Goal: Task Accomplishment & Management: Complete application form

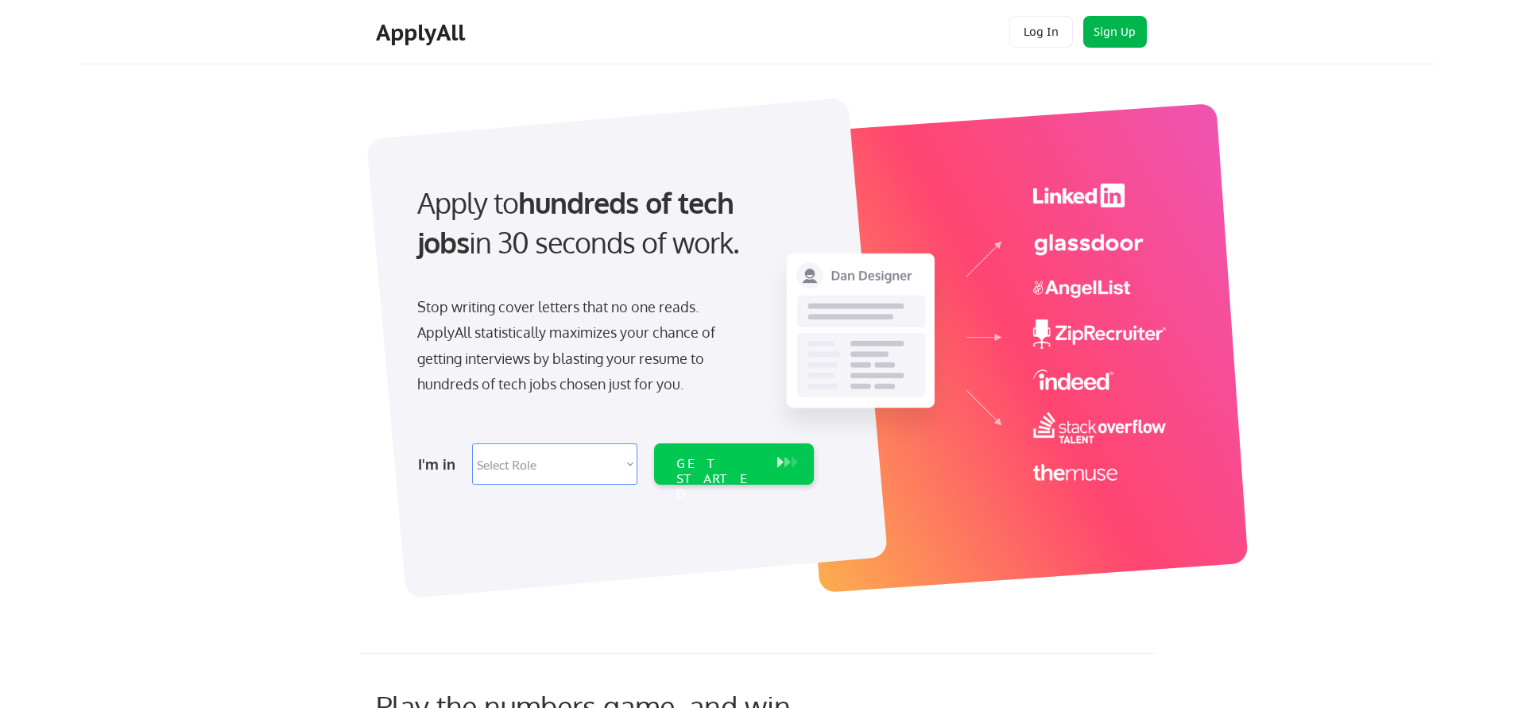
click at [1091, 37] on button "Sign Up" at bounding box center [1115, 32] width 64 height 32
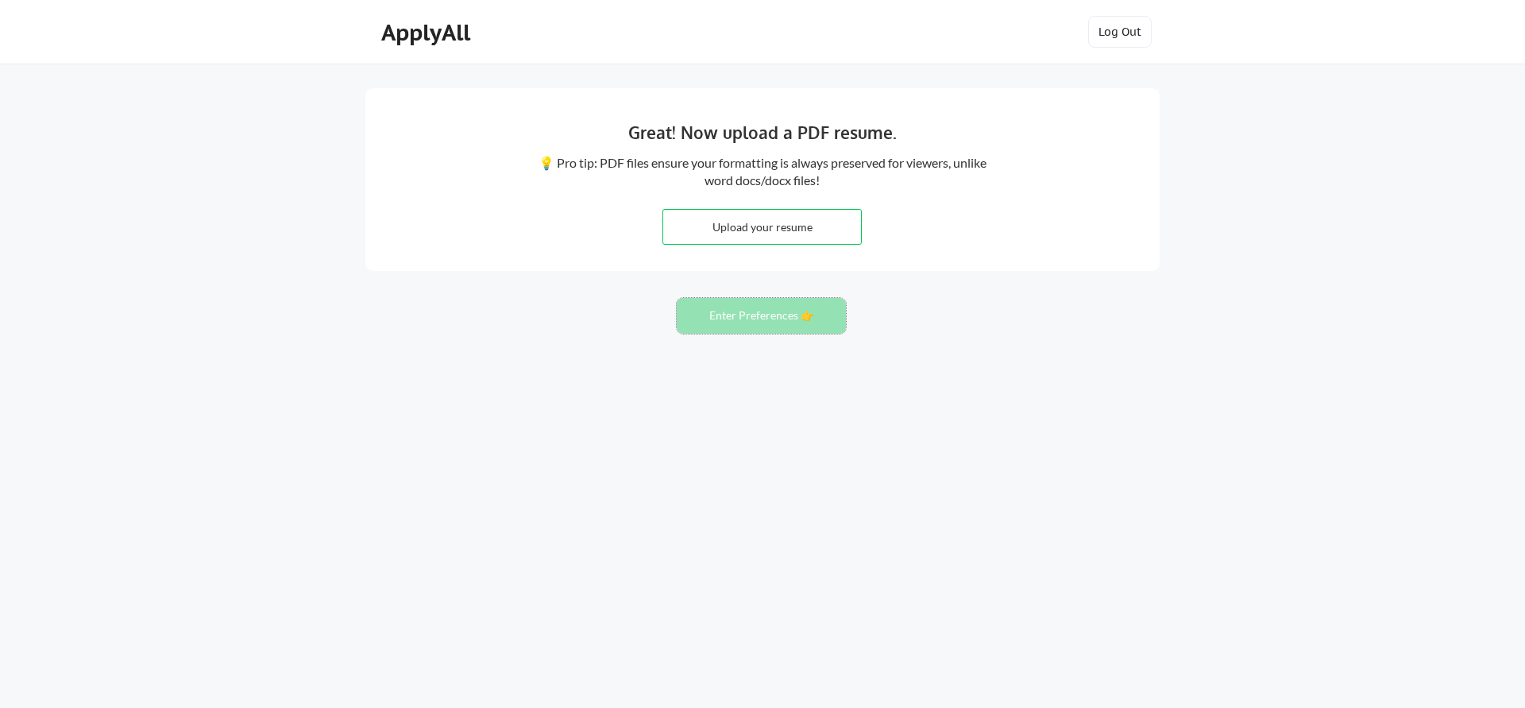
click at [747, 314] on button "Enter Preferences 👉" at bounding box center [761, 316] width 169 height 36
click at [818, 226] on input "file" at bounding box center [762, 227] width 198 height 34
type input "C:\fakepath\Prathija_resume_Aug_2025_ApplyAll.pdf"
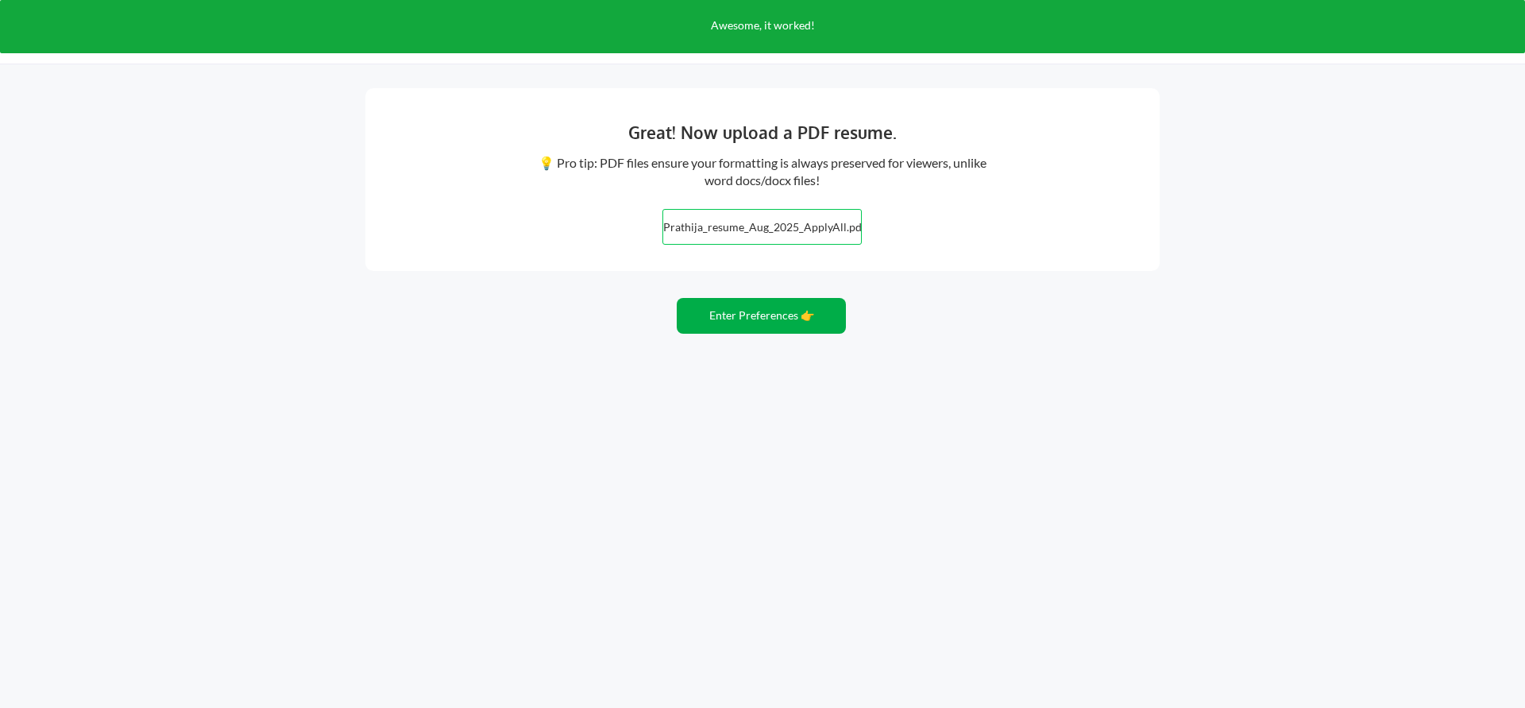
click at [785, 324] on button "Enter Preferences 👉" at bounding box center [761, 316] width 169 height 36
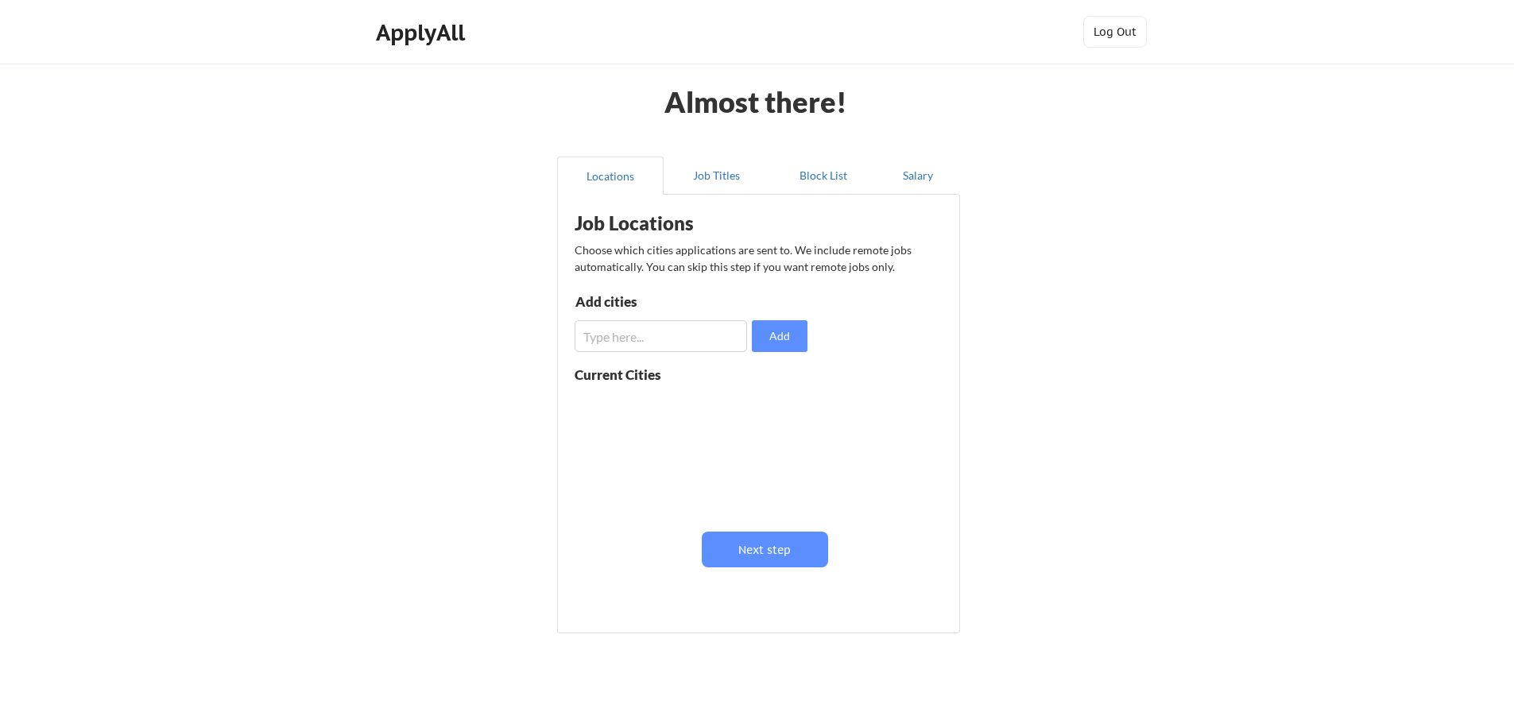
click at [605, 340] on input "input" at bounding box center [660, 336] width 172 height 32
type input "[US_STATE]"
click at [779, 335] on button "Add" at bounding box center [780, 336] width 56 height 32
click at [644, 346] on input "input" at bounding box center [660, 336] width 172 height 32
type input "Hackensack"
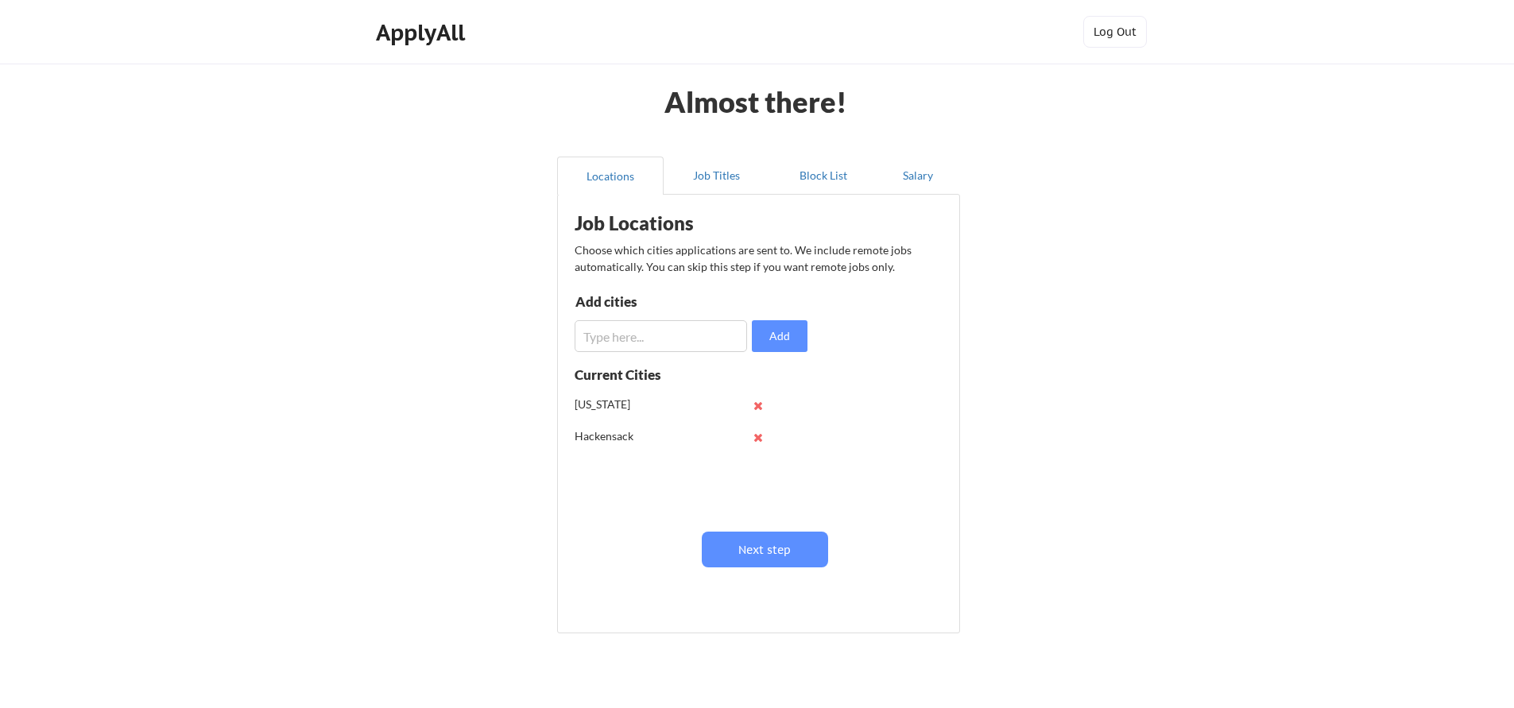
click at [601, 354] on div "Job Locations Choose which cities applications are sent to. We include remote j…" at bounding box center [762, 408] width 392 height 411
click at [601, 339] on input "input" at bounding box center [660, 336] width 172 height 32
type input "W"
type input "Englewood"
click at [774, 346] on button "Add" at bounding box center [780, 336] width 56 height 32
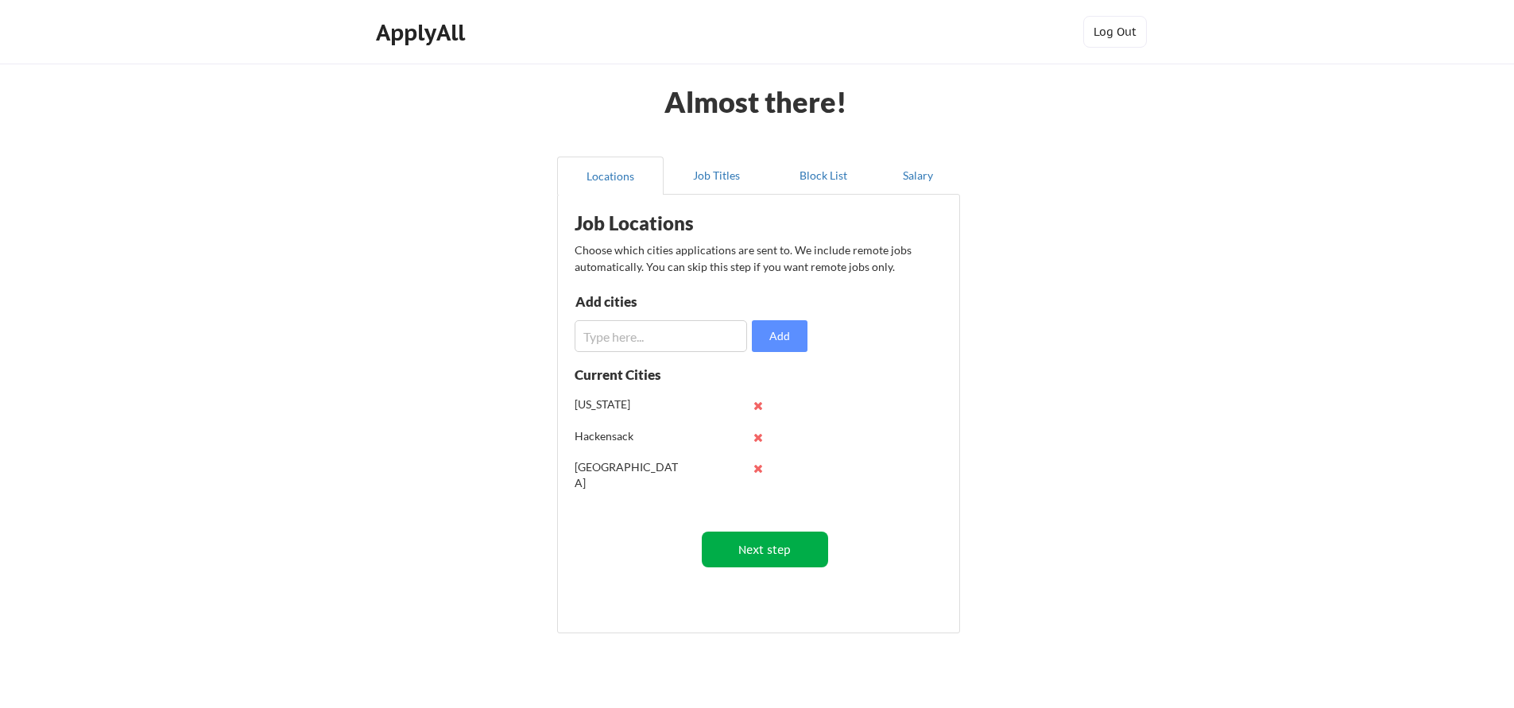
click at [734, 553] on button "Next step" at bounding box center [765, 550] width 126 height 36
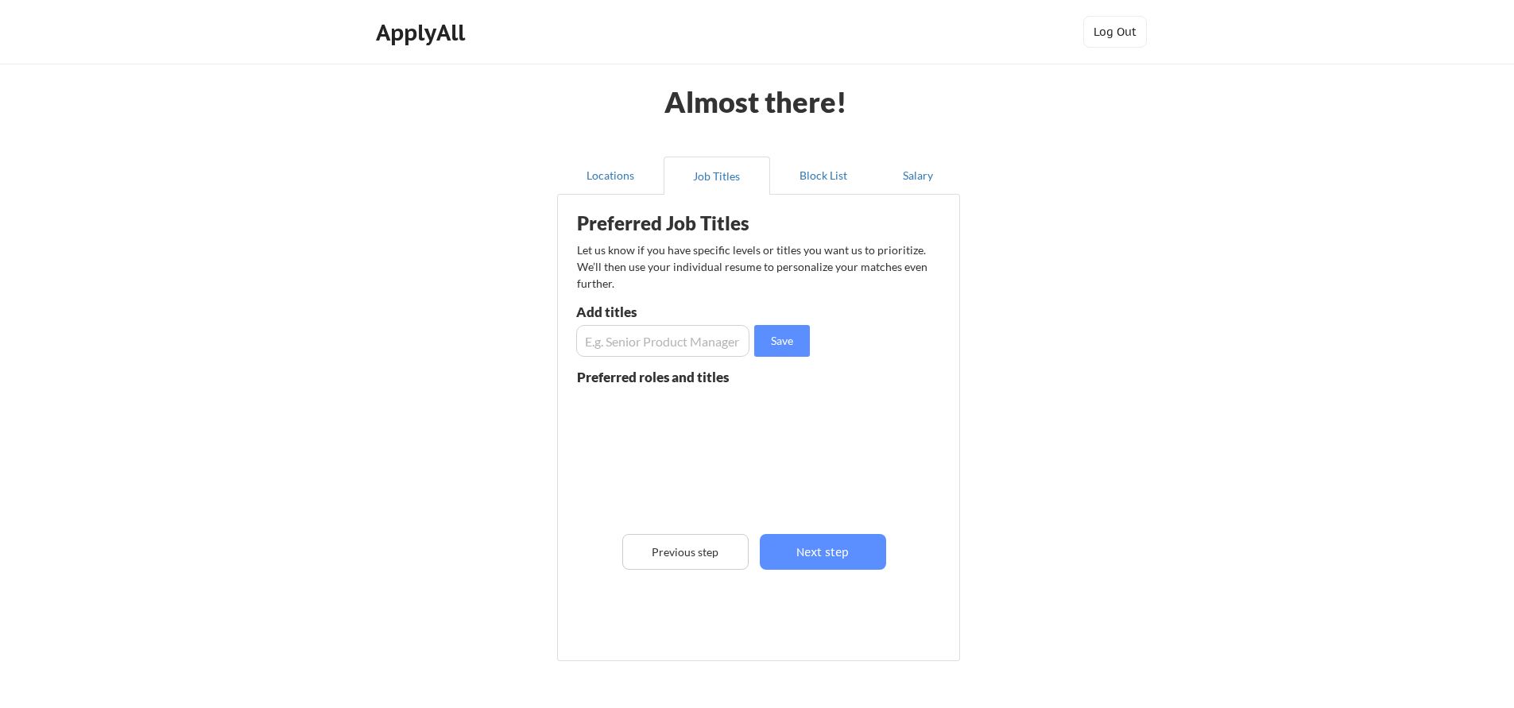
click at [660, 339] on input "input" at bounding box center [662, 341] width 173 height 32
type input "Senior"
type input "Platform Enginner"
click at [759, 408] on button at bounding box center [761, 408] width 12 height 12
click at [696, 351] on input "input" at bounding box center [662, 341] width 173 height 32
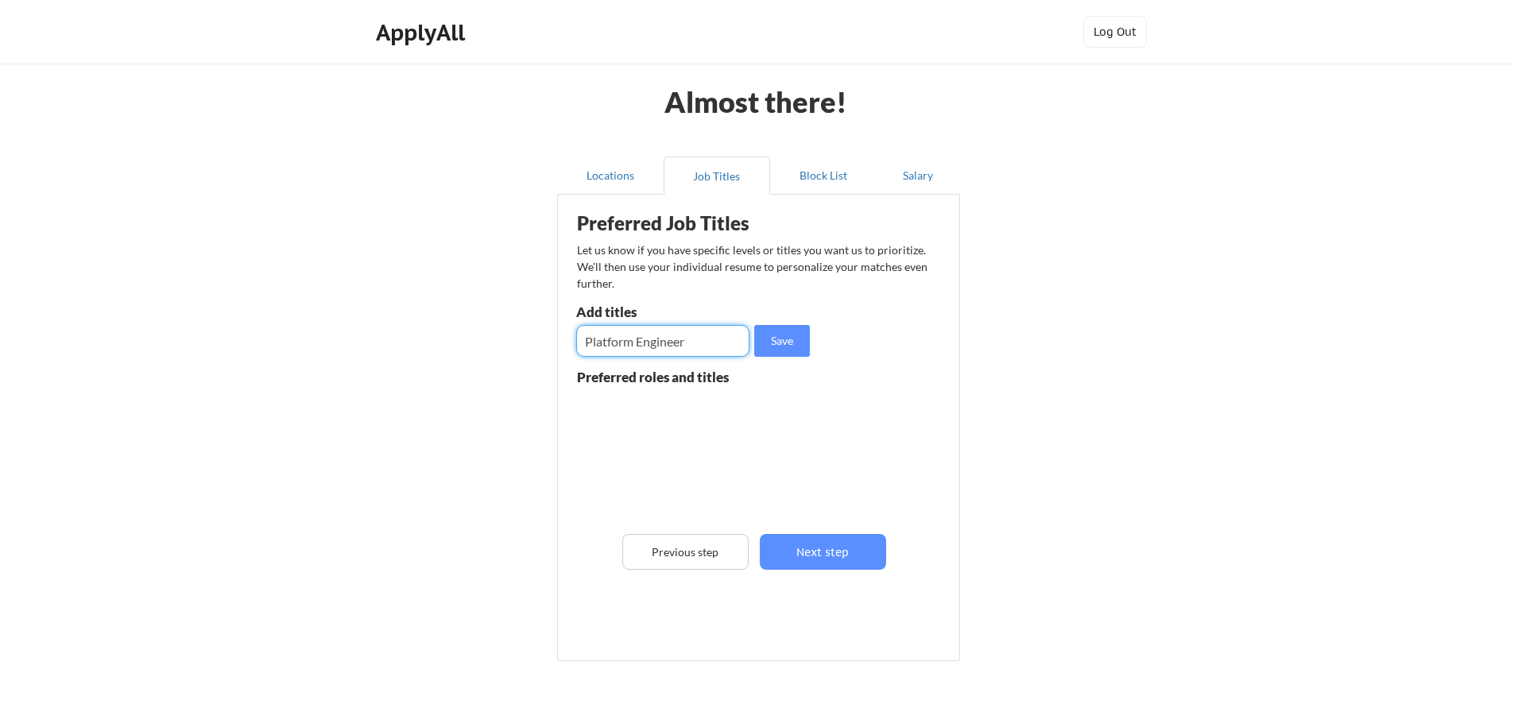
type input "Platform Engineer"
click at [669, 346] on input "input" at bounding box center [662, 341] width 173 height 32
type input "Infrastructure Engineer"
click at [671, 337] on input "input" at bounding box center [662, 341] width 173 height 32
type input "d"
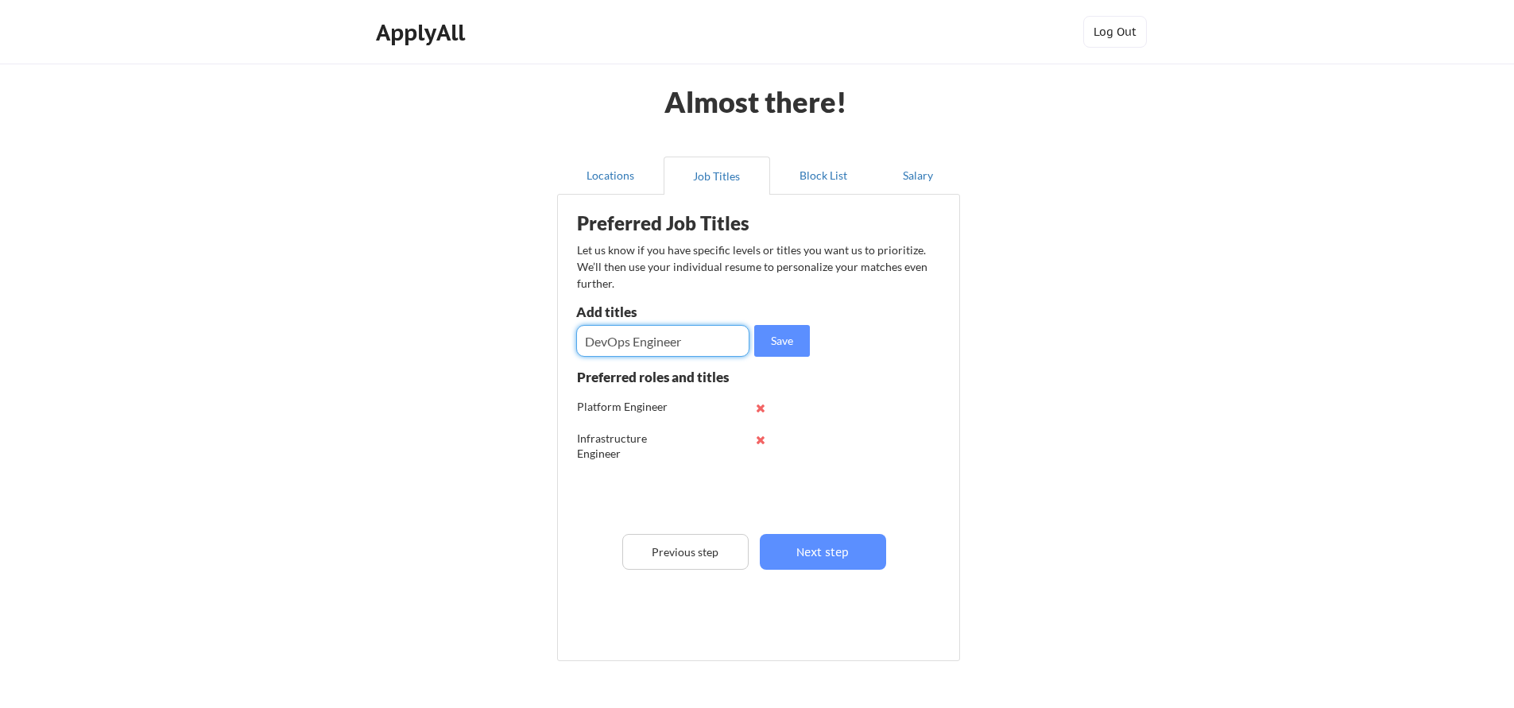
type input "DevOps Engineer"
click at [639, 347] on input "input" at bounding box center [662, 341] width 173 height 32
type input "Software Engineer"
click at [637, 342] on input "input" at bounding box center [662, 341] width 173 height 32
type input "Senior Engineer"
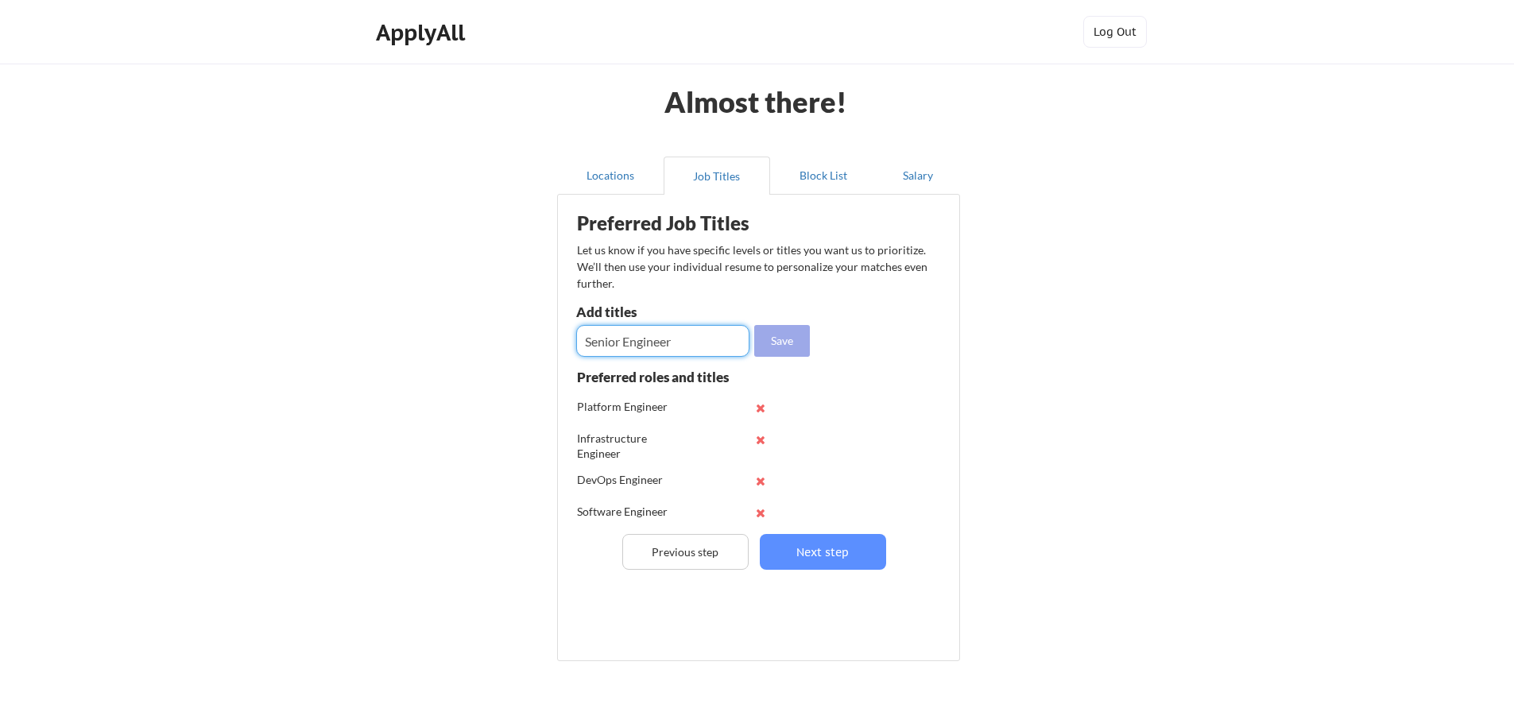
click at [765, 355] on button "Save" at bounding box center [782, 341] width 56 height 32
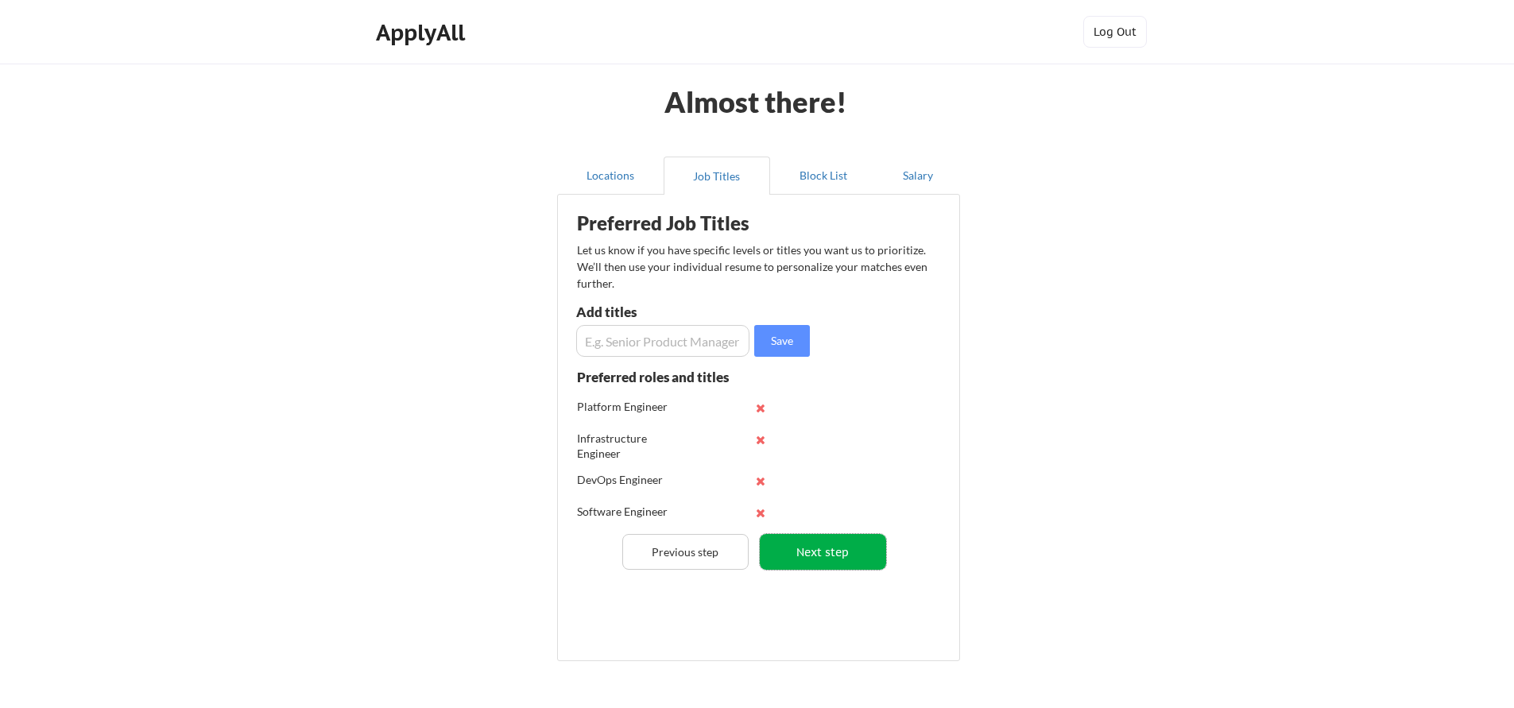
click at [804, 539] on button "Next step" at bounding box center [823, 552] width 126 height 36
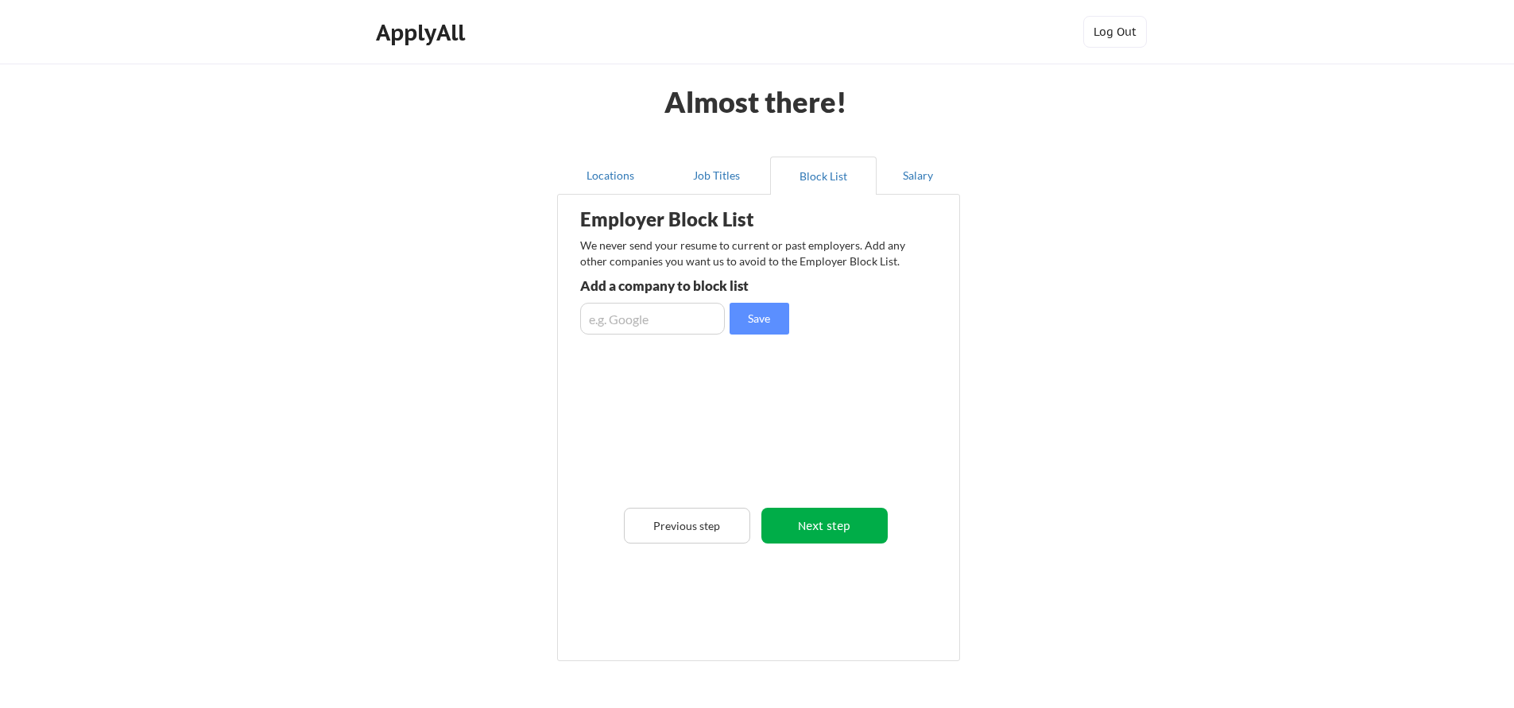
click at [852, 516] on button "Next step" at bounding box center [824, 526] width 126 height 36
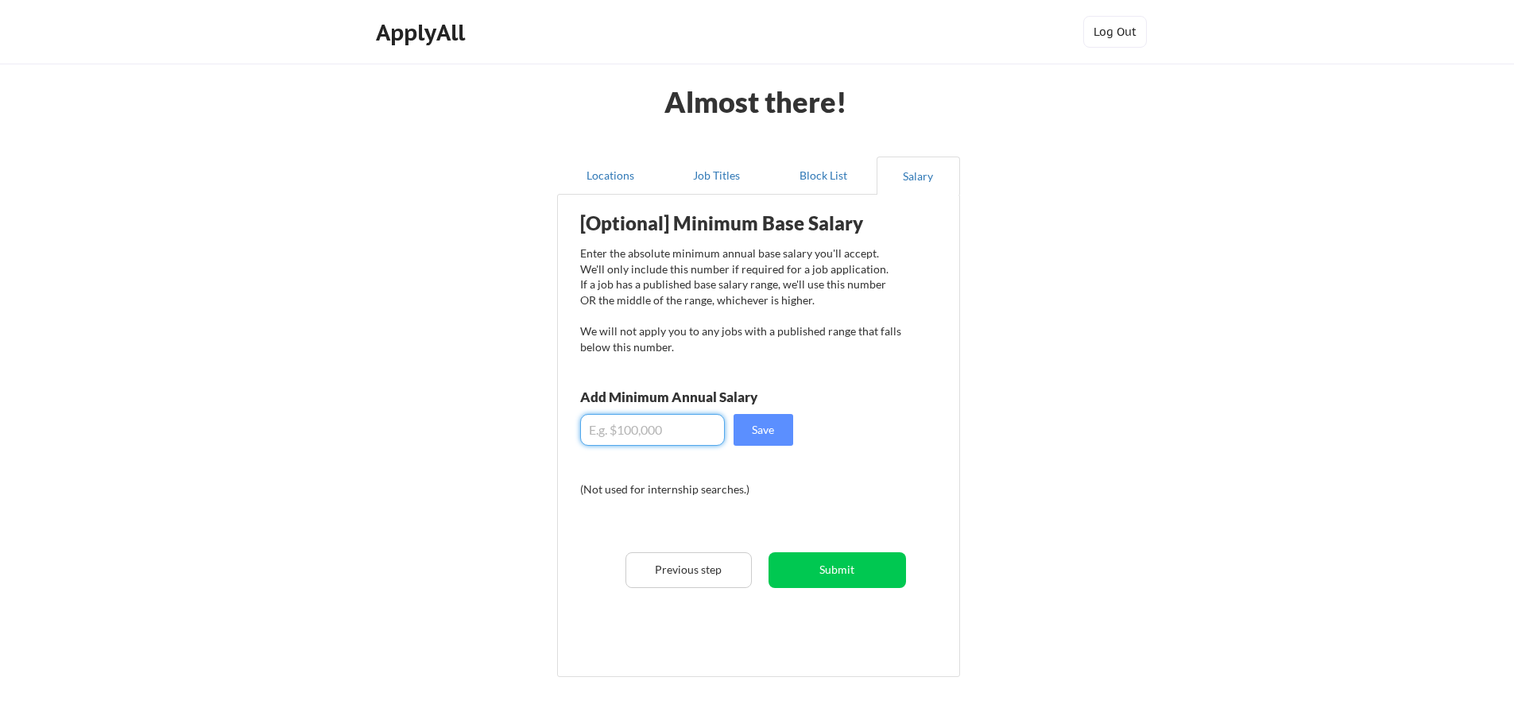
click at [658, 429] on input "input" at bounding box center [652, 430] width 145 height 32
click at [804, 571] on button "Submit" at bounding box center [836, 570] width 137 height 36
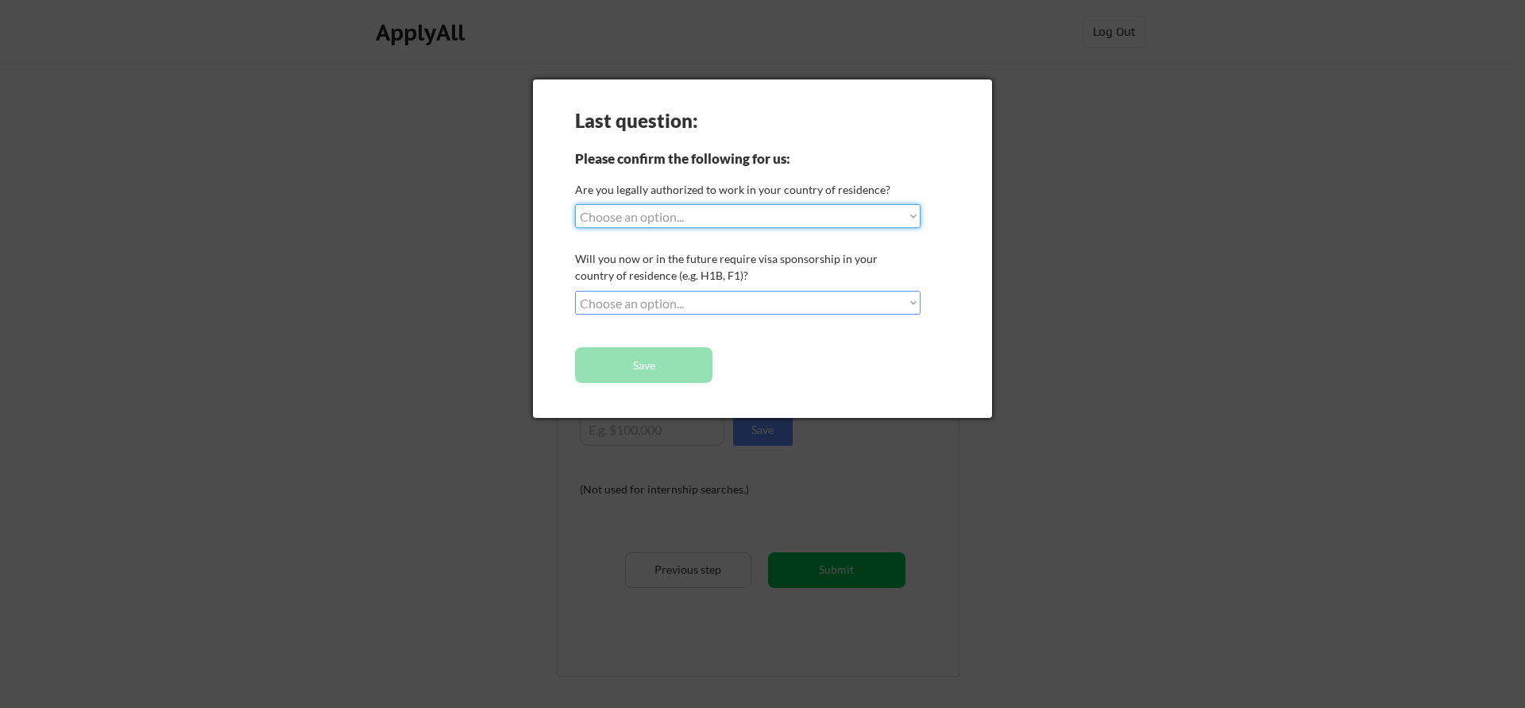
click at [744, 212] on select "Choose an option... Yes, I am a US Citizen Yes, I am a Canadian Citizen Yes, I …" at bounding box center [748, 216] width 346 height 24
click at [725, 222] on select "Choose an option... Yes, I am a US Citizen Yes, I am a Canadian Citizen Yes, I …" at bounding box center [748, 216] width 346 height 24
select select ""yes__i_am_here_on_a_visa__h1b__opt__etc__""
click at [698, 302] on select "Choose an option... No, I will not need sponsorship Yes, I will need sponsorship" at bounding box center [748, 303] width 346 height 24
select select ""no__i_will_not_need_sponsorship""
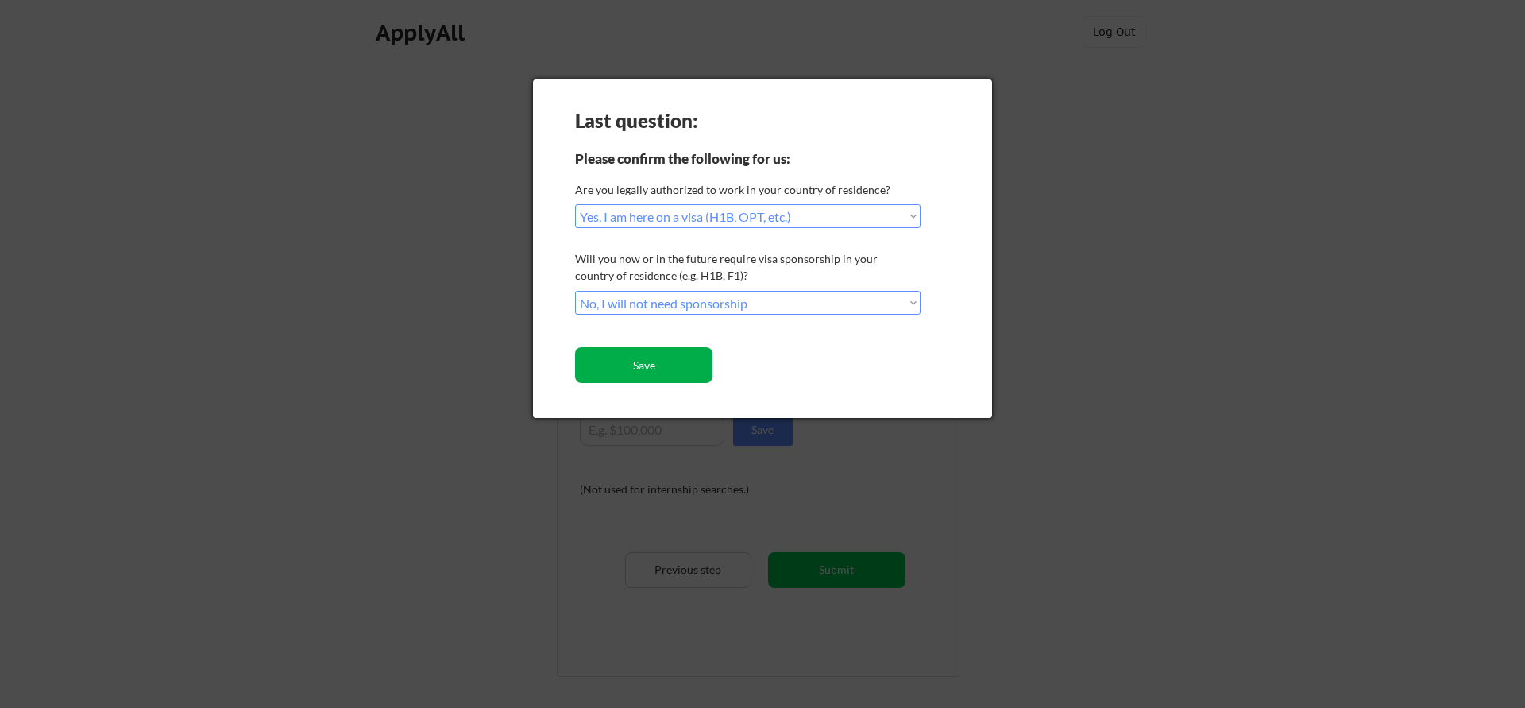
click at [659, 365] on button "Save" at bounding box center [643, 365] width 137 height 36
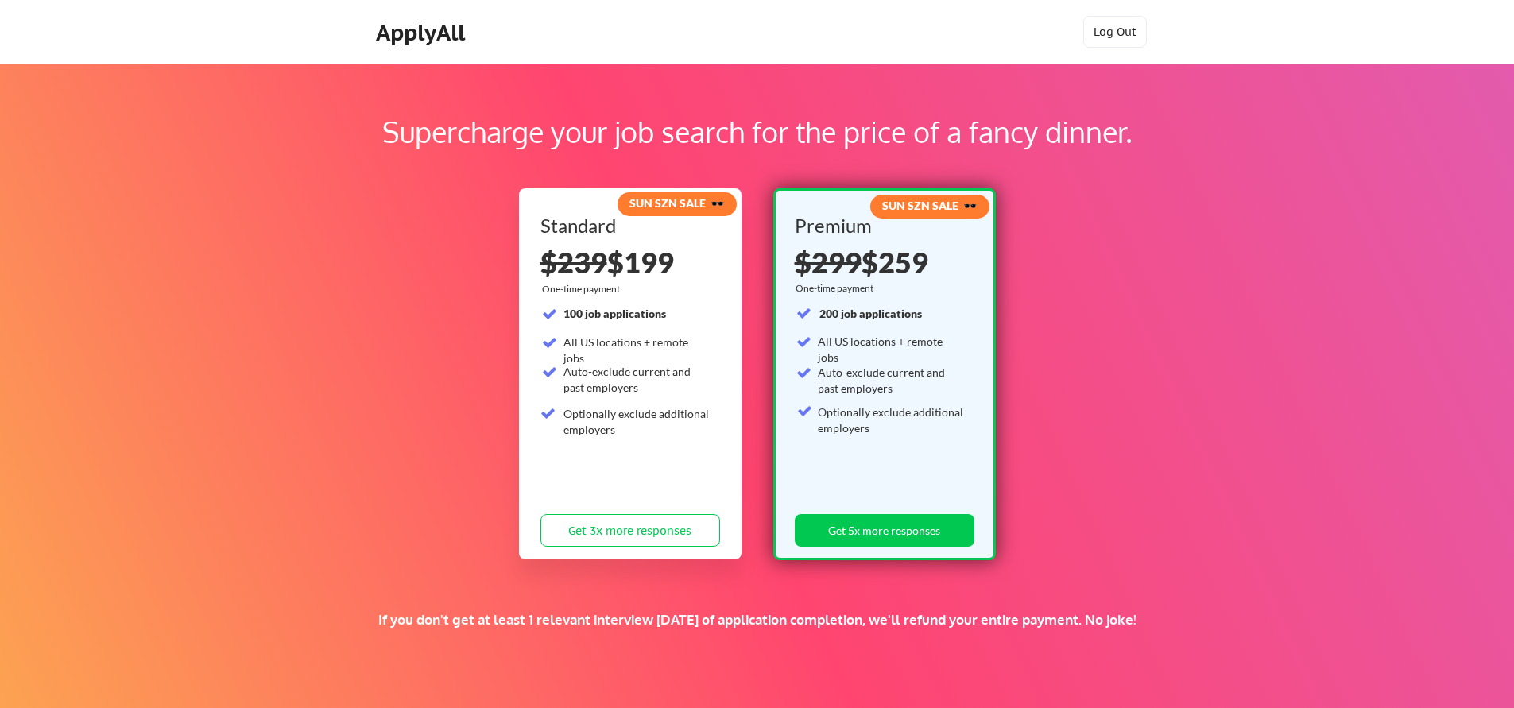
click at [448, 33] on div "ApplyAll" at bounding box center [423, 32] width 94 height 27
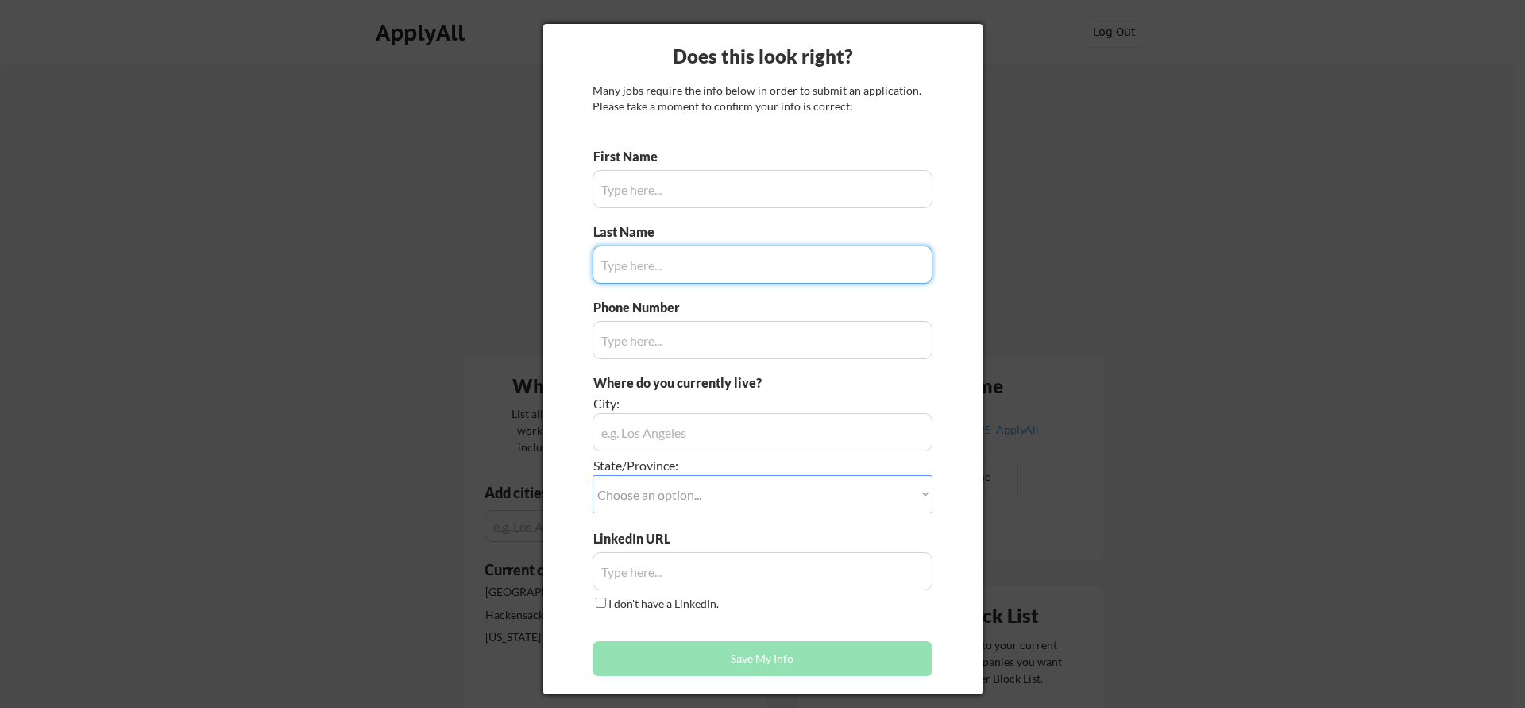
click at [1073, 81] on div at bounding box center [762, 354] width 1525 height 708
click at [696, 178] on input "input" at bounding box center [763, 189] width 340 height 38
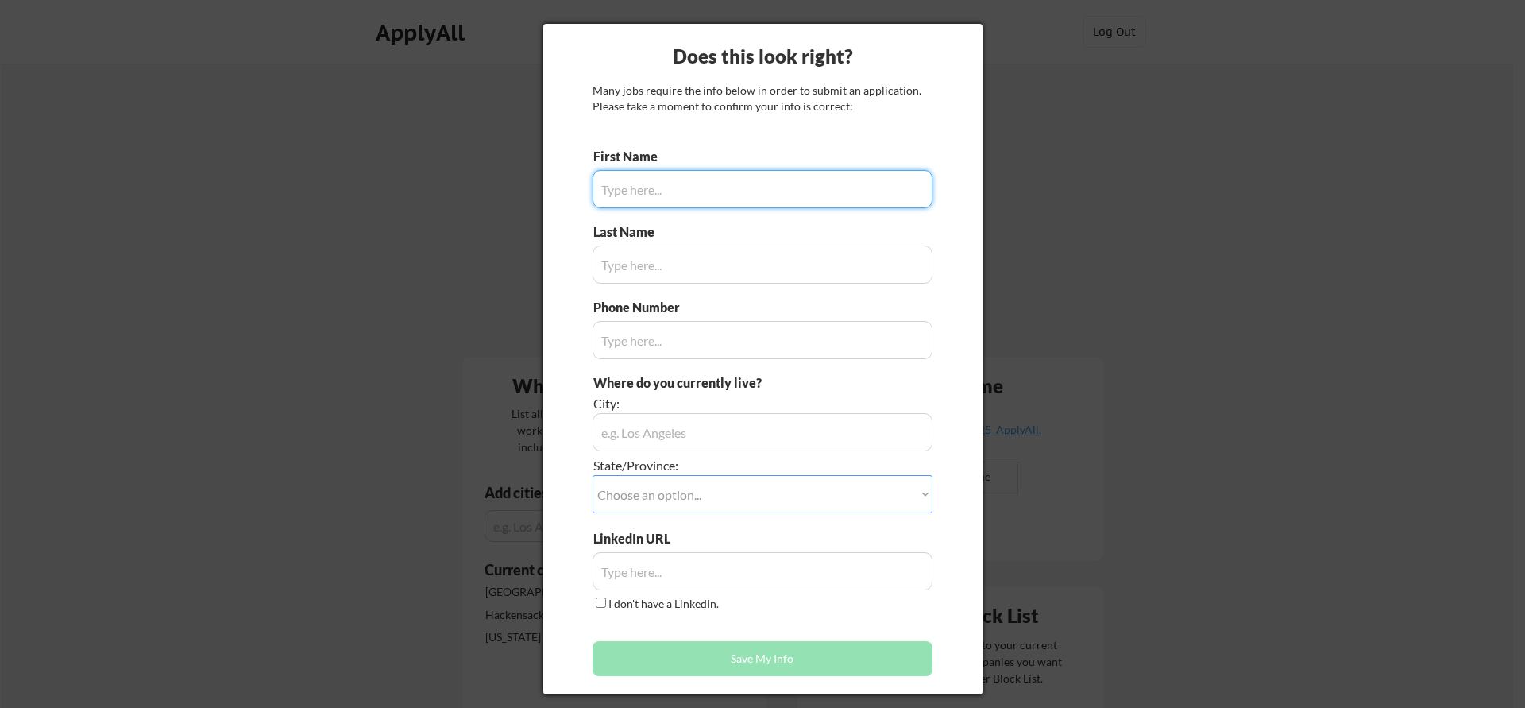
click at [671, 180] on input "input" at bounding box center [763, 189] width 340 height 38
click at [691, 205] on input "input" at bounding box center [763, 189] width 340 height 38
type input "[PERSON_NAME]"
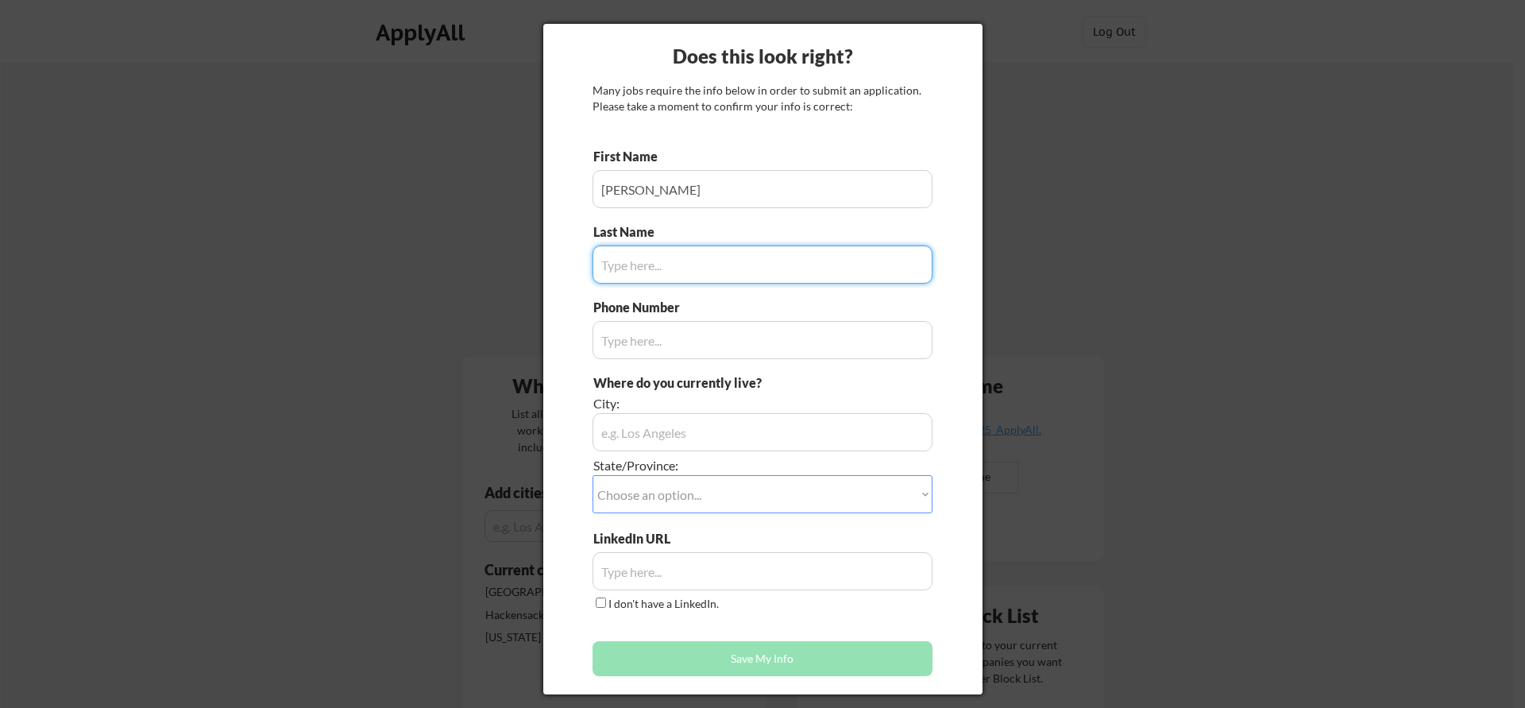
click at [636, 274] on input "input" at bounding box center [763, 265] width 340 height 38
type input "t"
type input "Thiruppathy"
click at [656, 334] on input "input" at bounding box center [763, 340] width 340 height 38
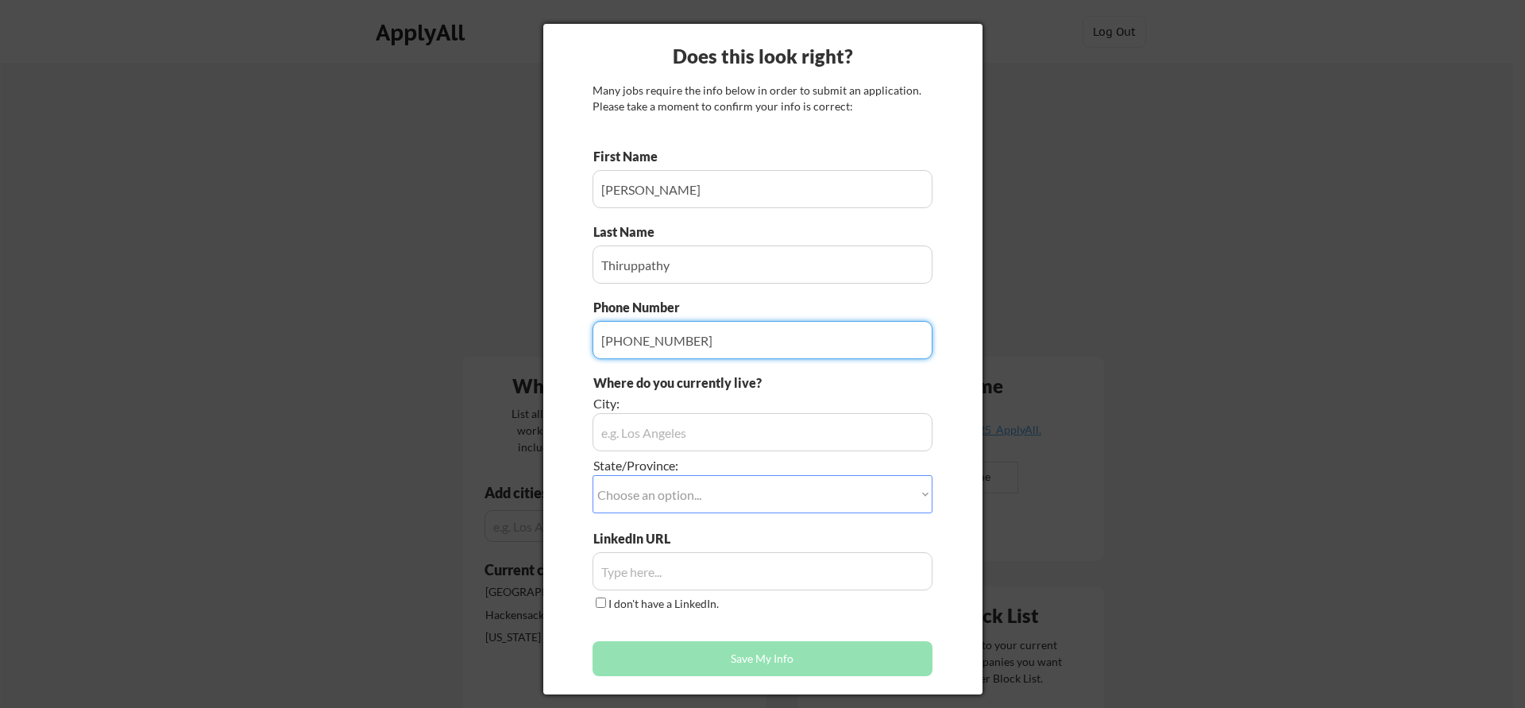
type input "[PHONE_NUMBER]"
click at [735, 428] on input "input" at bounding box center [763, 432] width 340 height 38
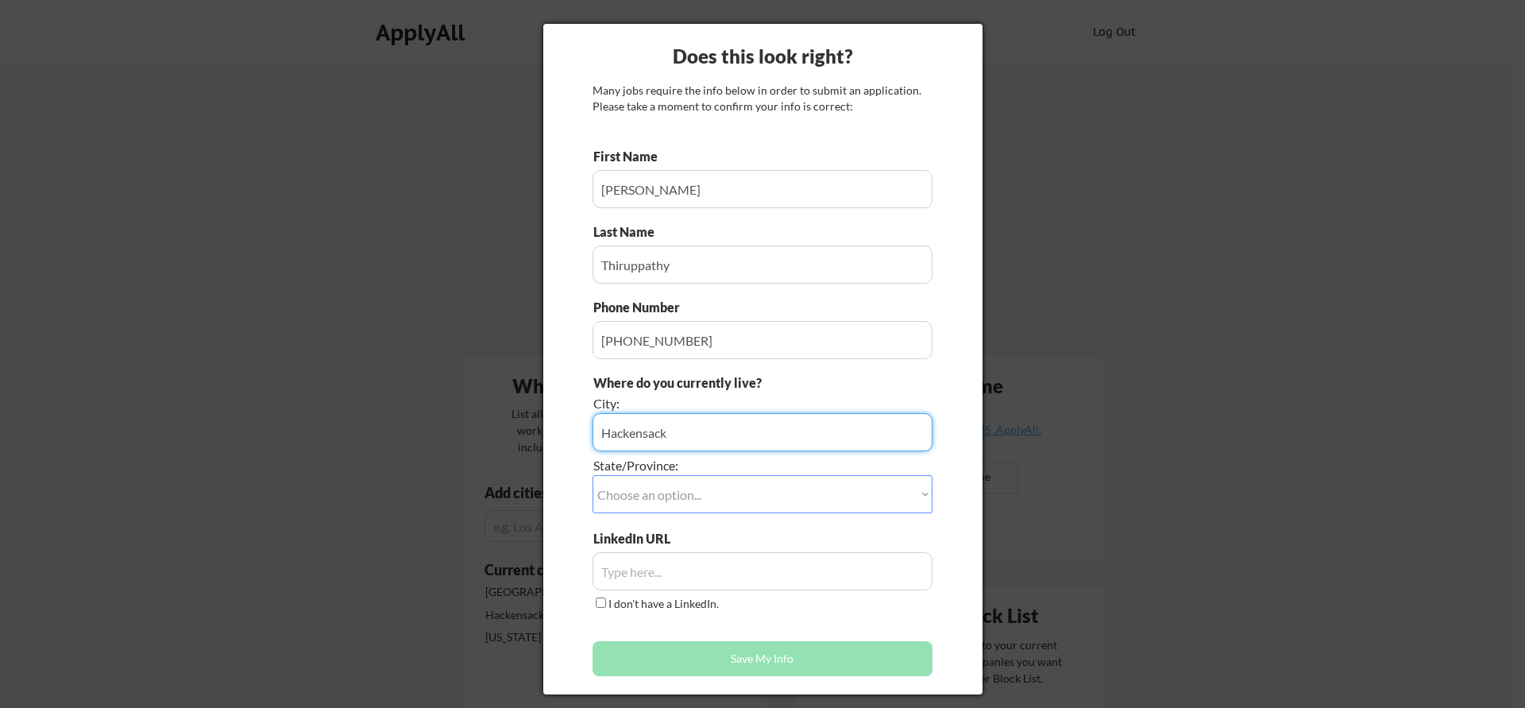
type input "Hackensack"
click at [713, 484] on select "Choose an option... Other/Not Applicable [US_STATE] [US_STATE] [GEOGRAPHIC_DATA…" at bounding box center [763, 494] width 340 height 38
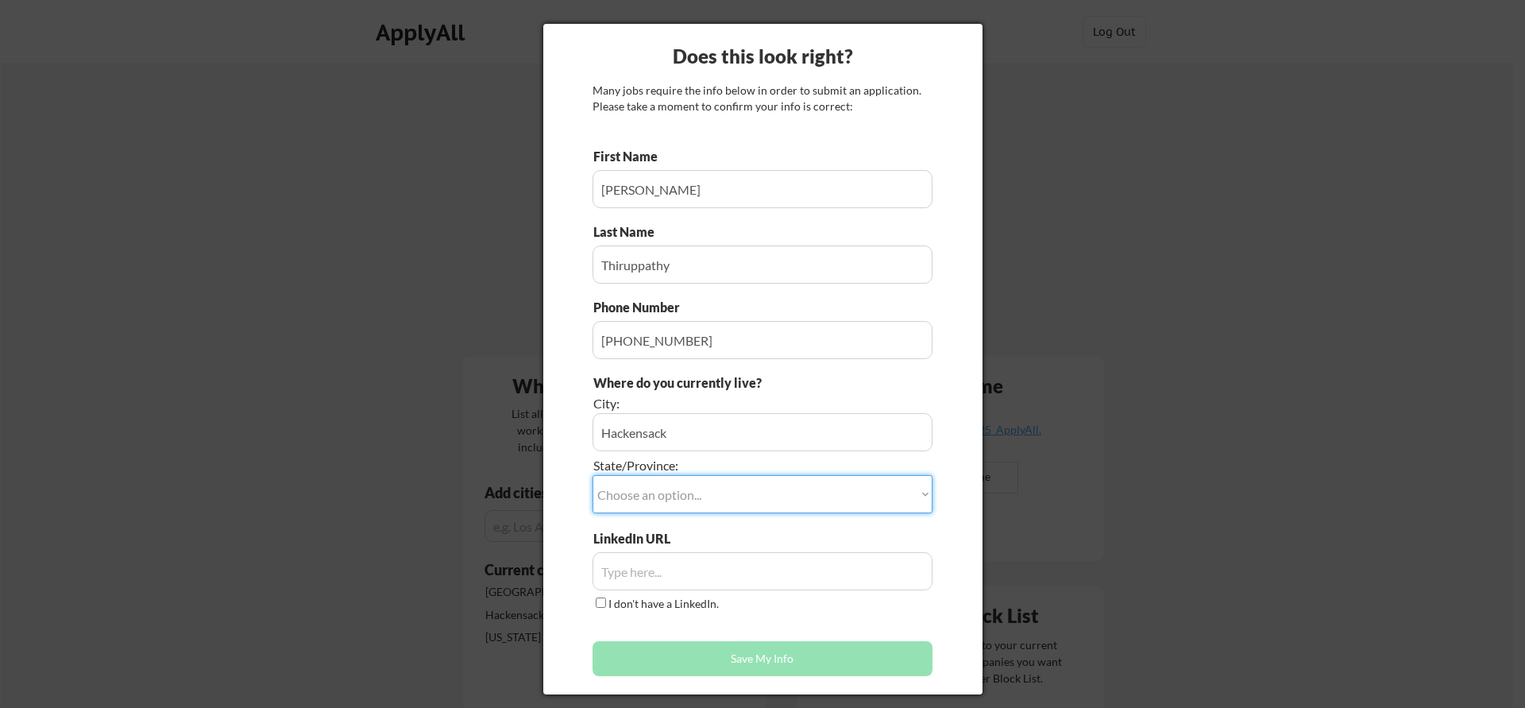
select select ""[US_STATE]""
click at [718, 571] on input "input" at bounding box center [763, 571] width 340 height 38
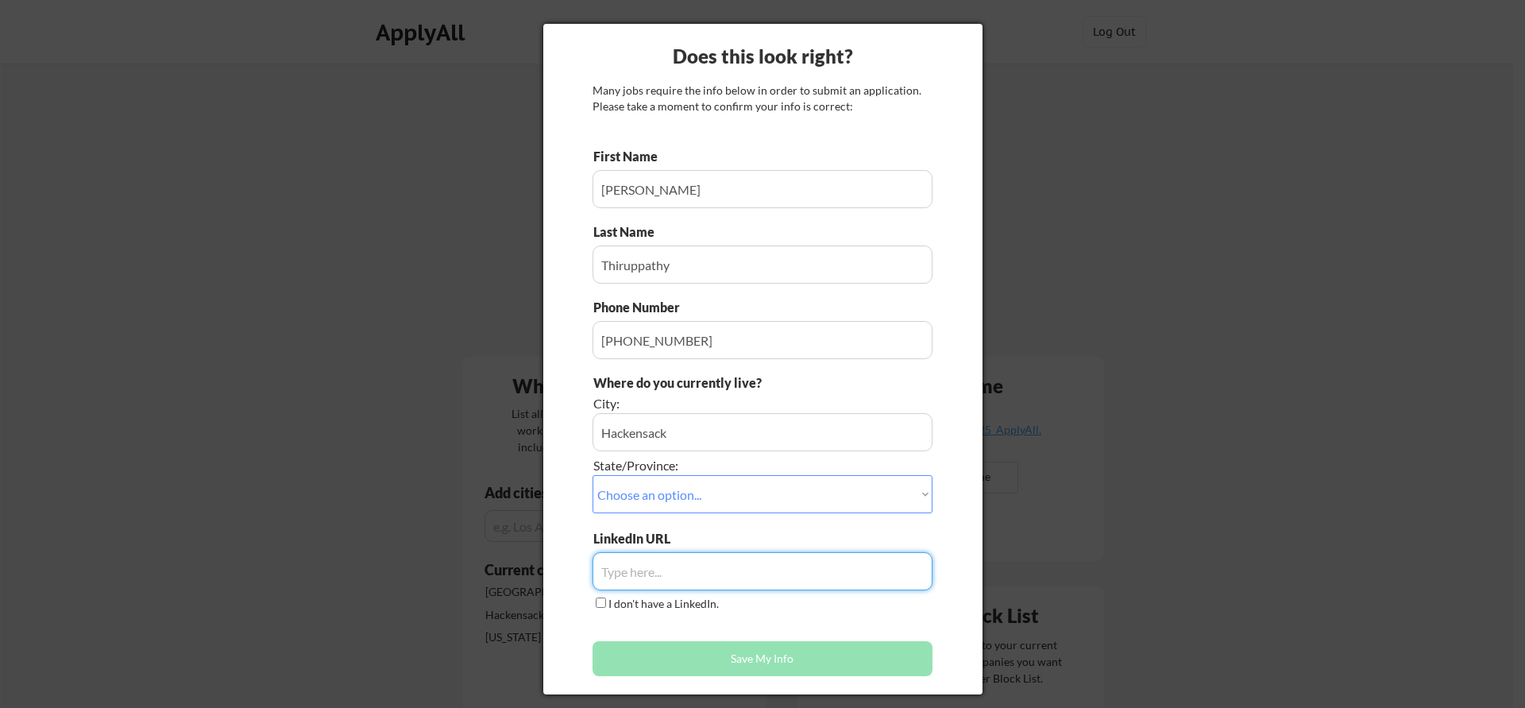
click at [682, 563] on input "input" at bounding box center [763, 571] width 340 height 38
paste input "[URL][DOMAIN_NAME]"
type input "[URL][DOMAIN_NAME]"
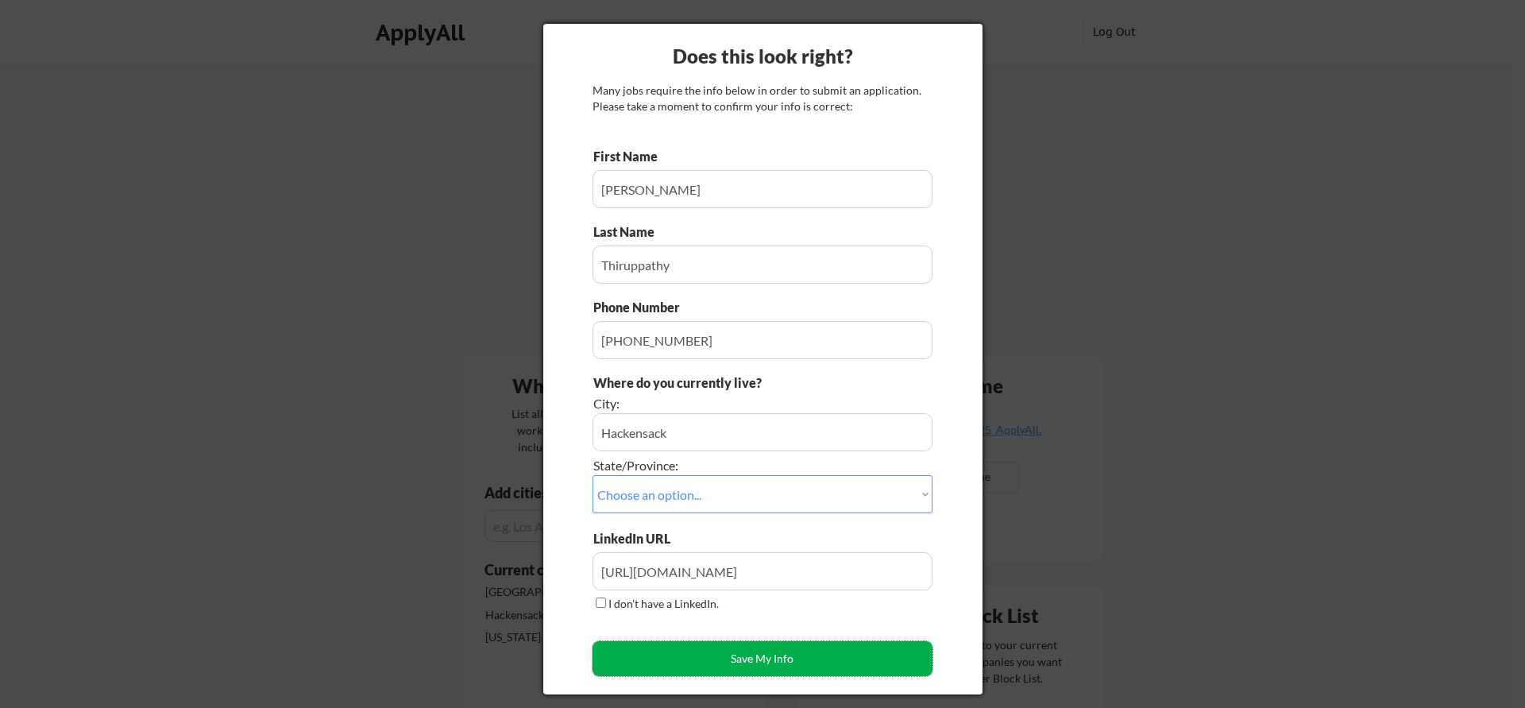
click at [671, 663] on button "Save My Info" at bounding box center [763, 658] width 340 height 35
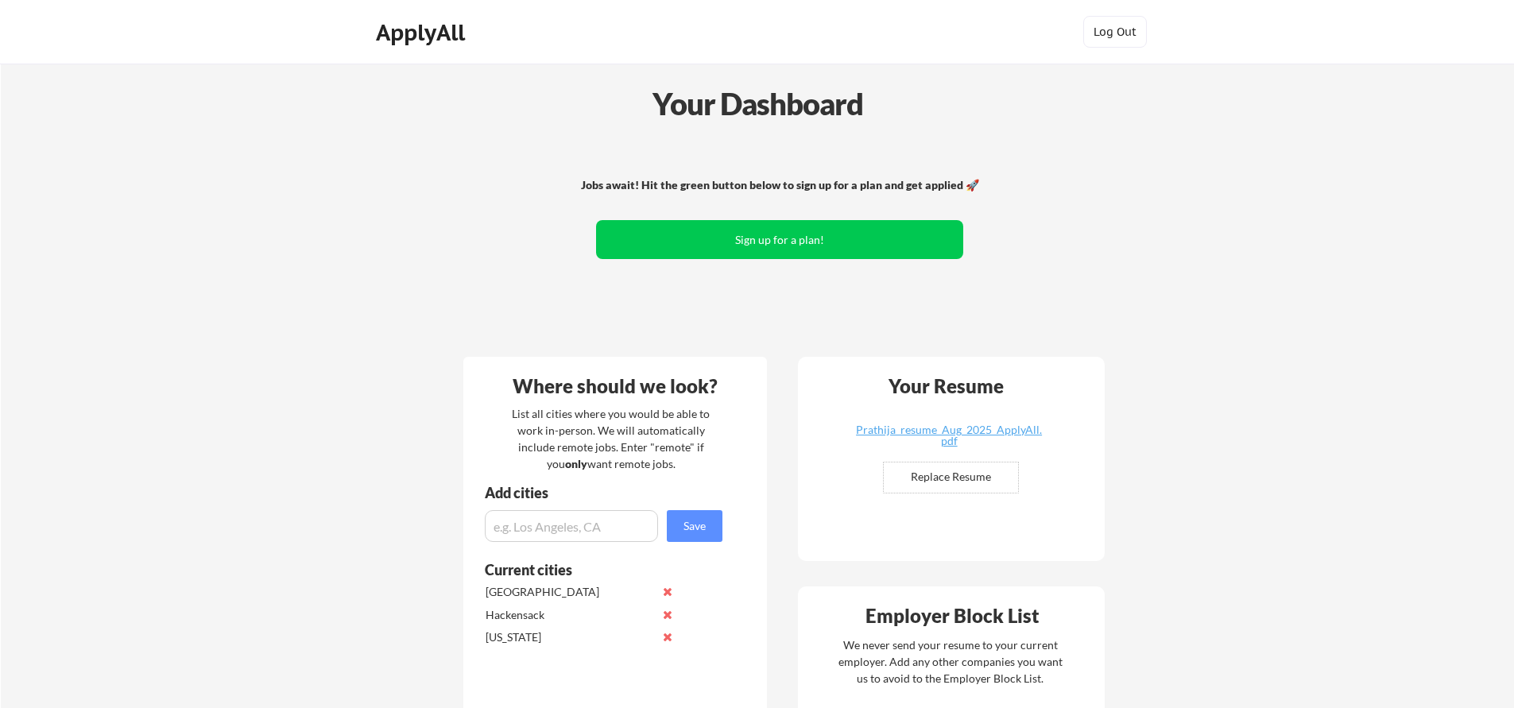
click at [446, 52] on div "ApplyAll" at bounding box center [423, 36] width 126 height 40
click at [443, 37] on div "ApplyAll" at bounding box center [423, 32] width 94 height 27
click at [430, 36] on div "ApplyAll" at bounding box center [423, 32] width 94 height 27
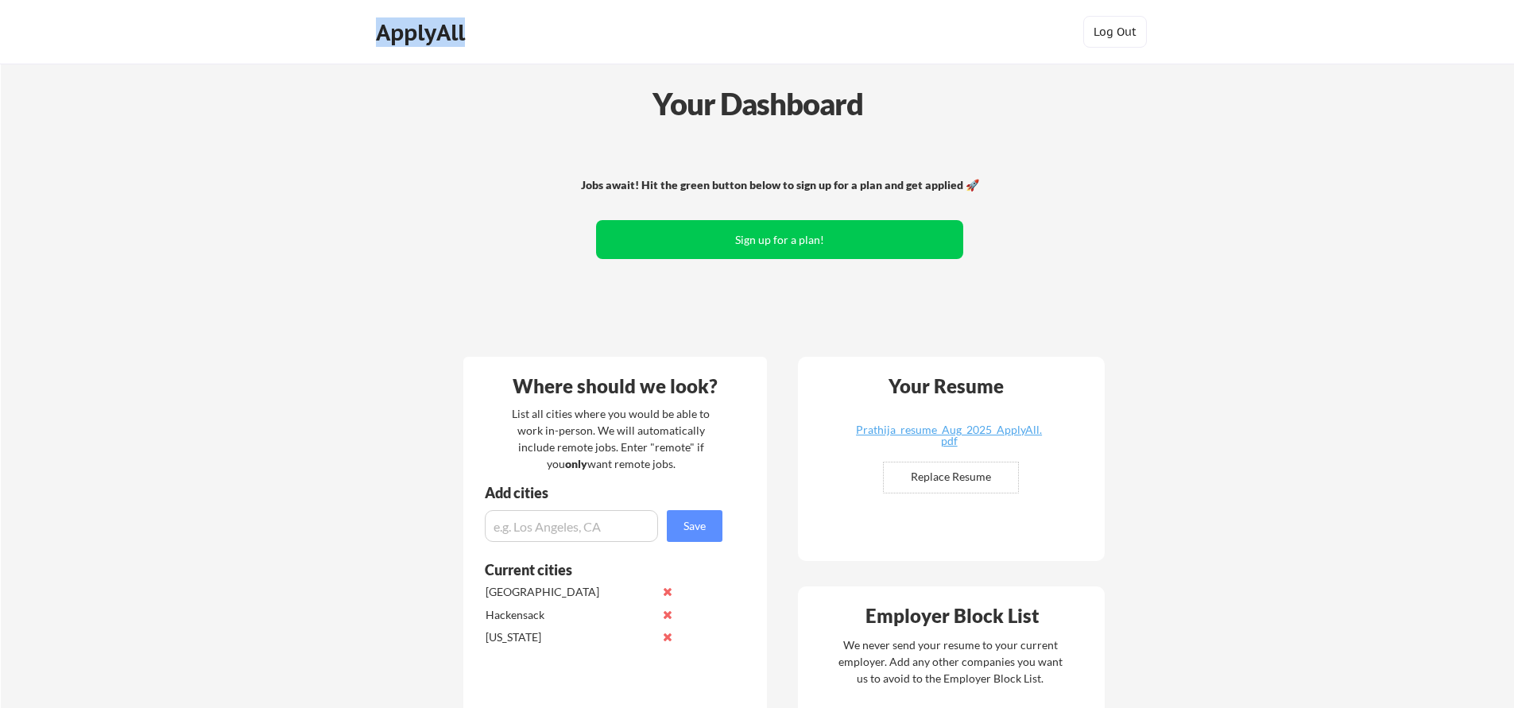
click at [430, 36] on div "ApplyAll" at bounding box center [423, 32] width 94 height 27
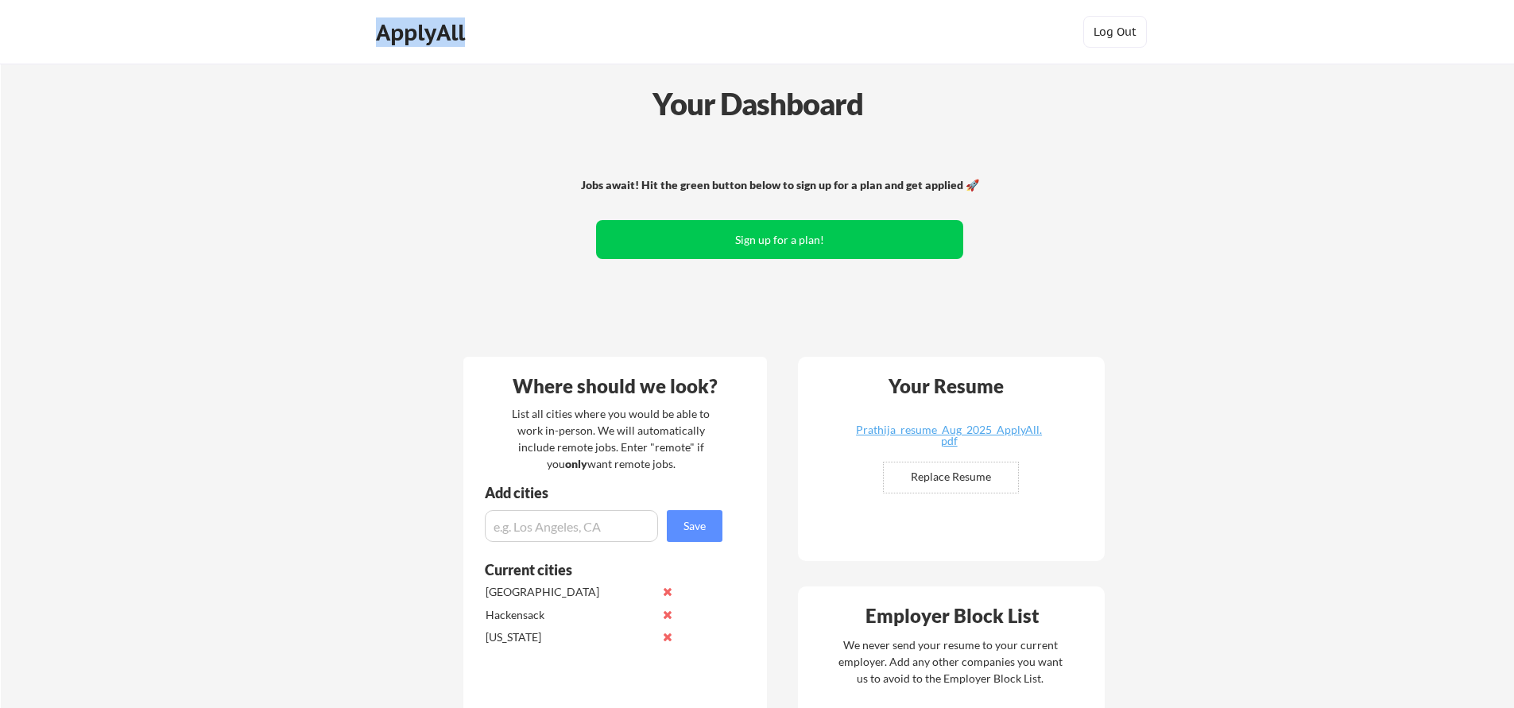
click at [430, 36] on div "ApplyAll" at bounding box center [423, 32] width 94 height 27
click at [392, 35] on div "ApplyAll" at bounding box center [423, 32] width 94 height 27
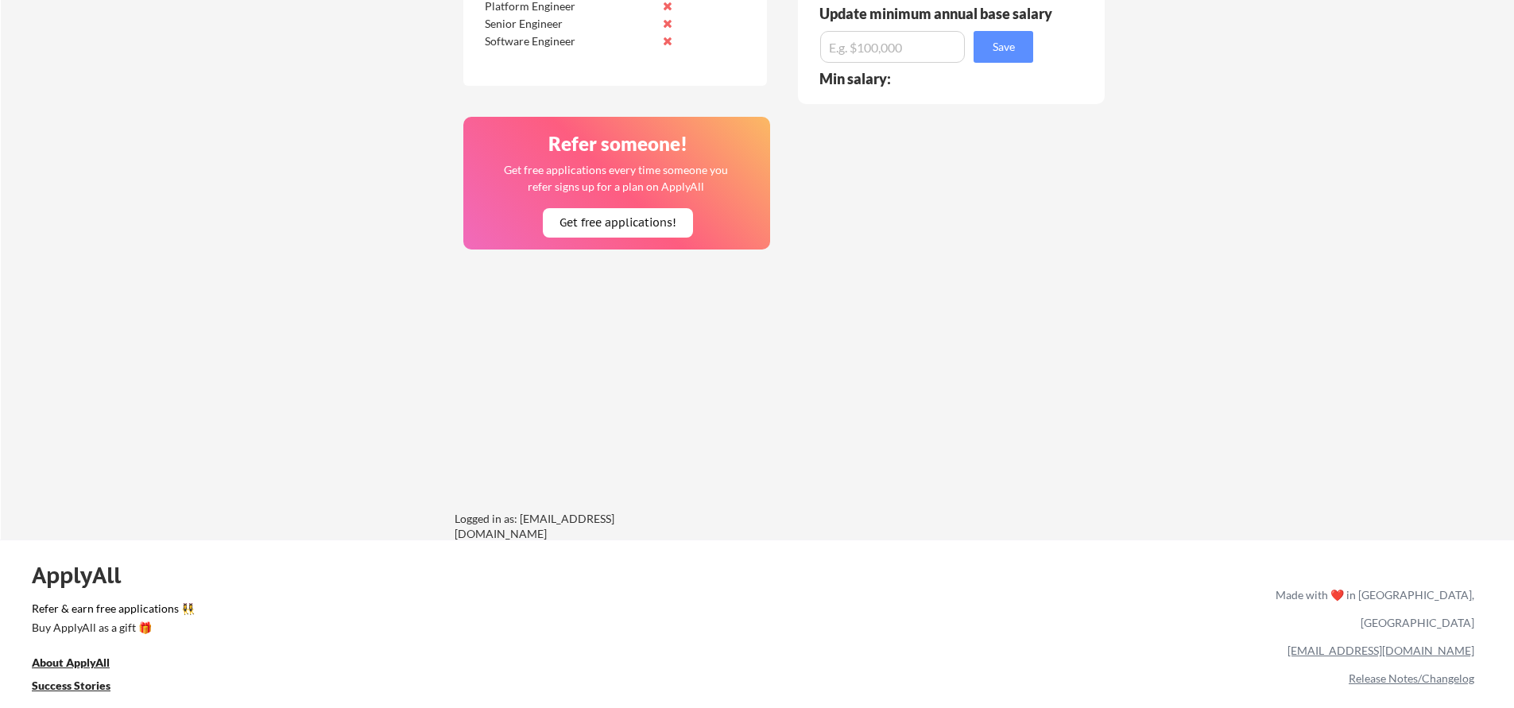
scroll to position [1128, 0]
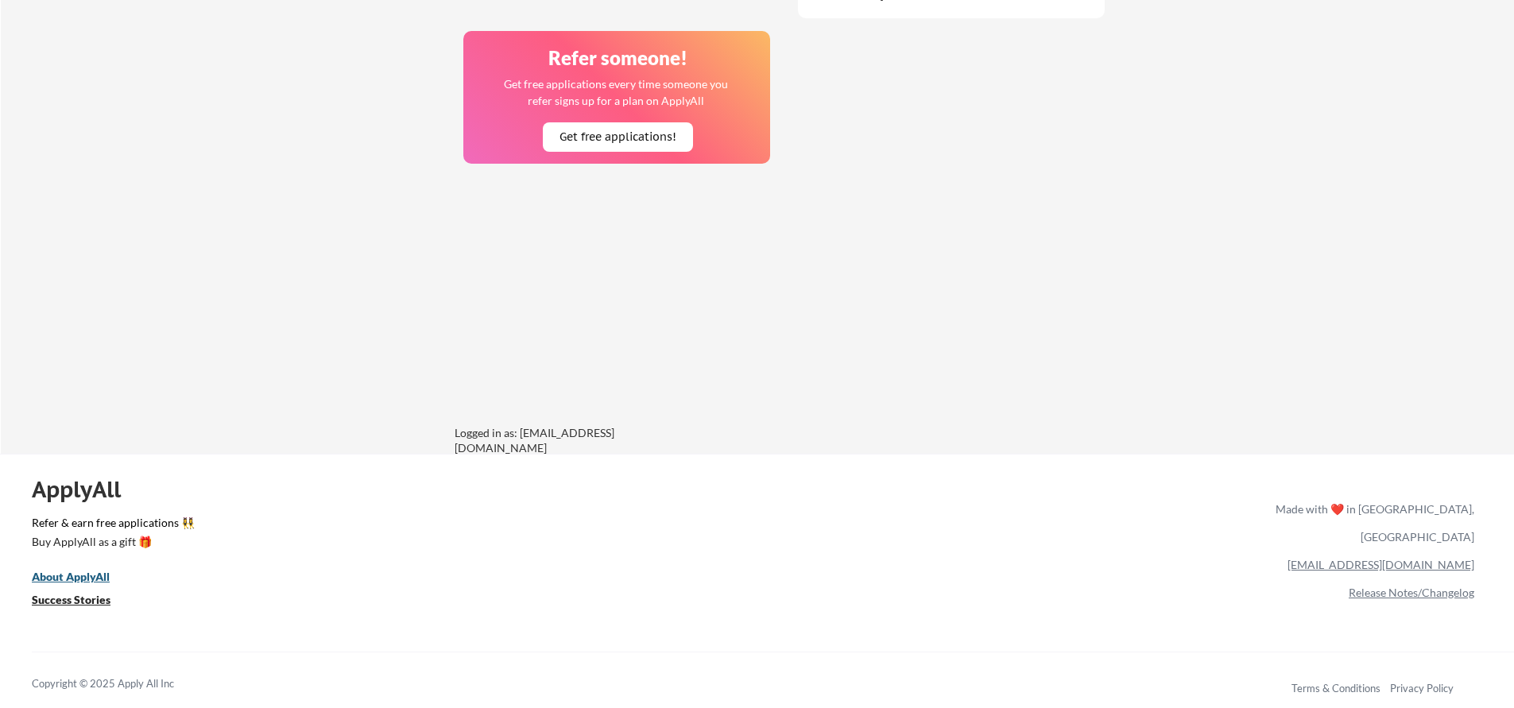
click at [86, 581] on u "About ApplyAll" at bounding box center [71, 577] width 78 height 14
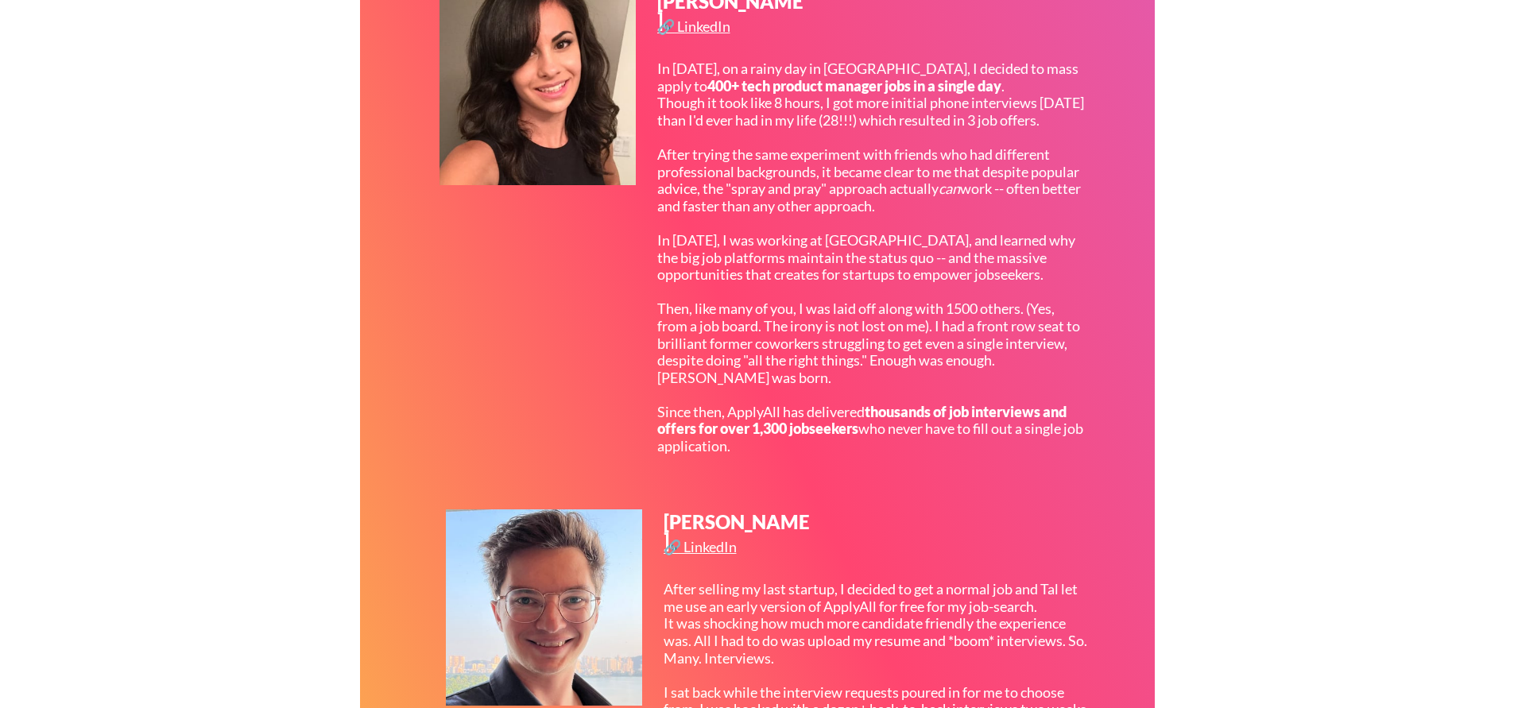
scroll to position [769, 0]
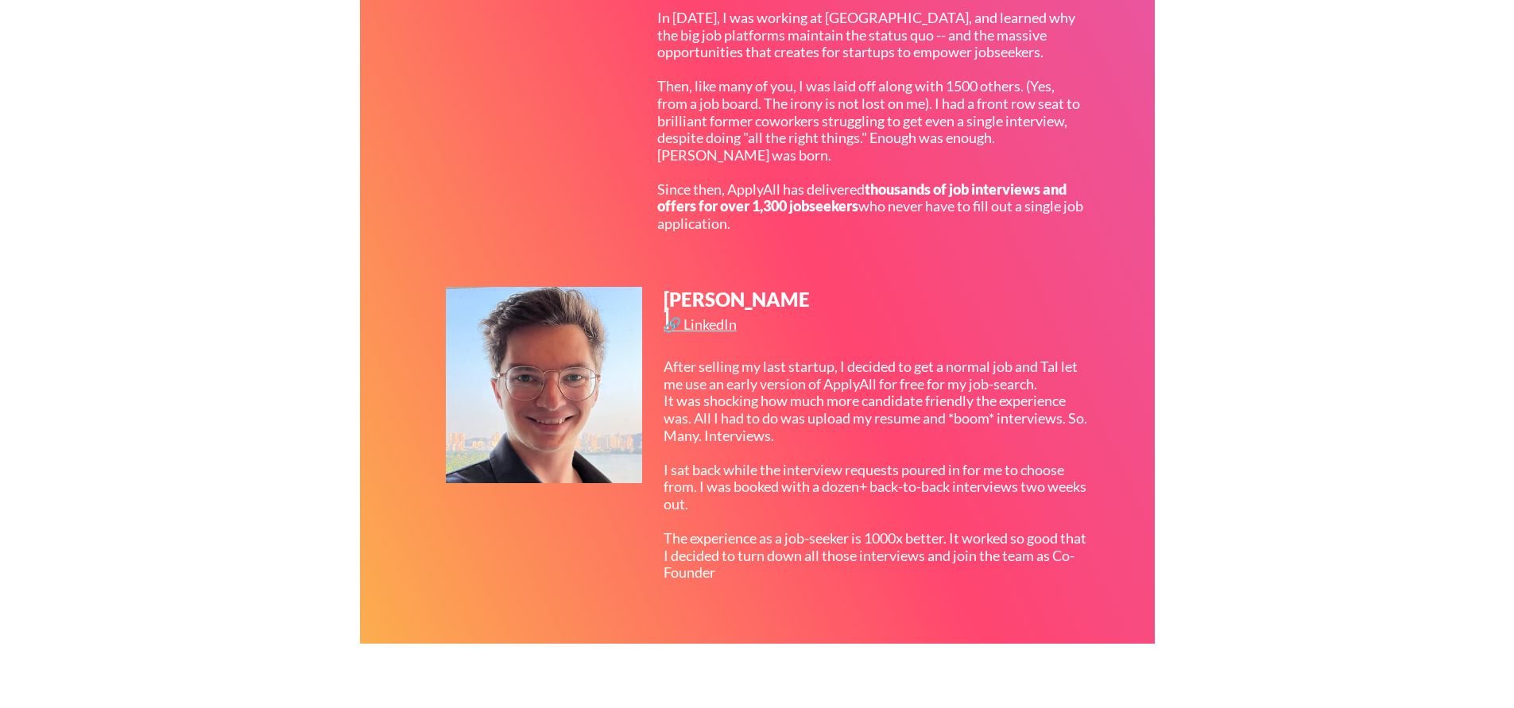
click at [1001, 362] on div "After selling my last startup, I decided to get a normal job and Tal let me use…" at bounding box center [876, 469] width 427 height 223
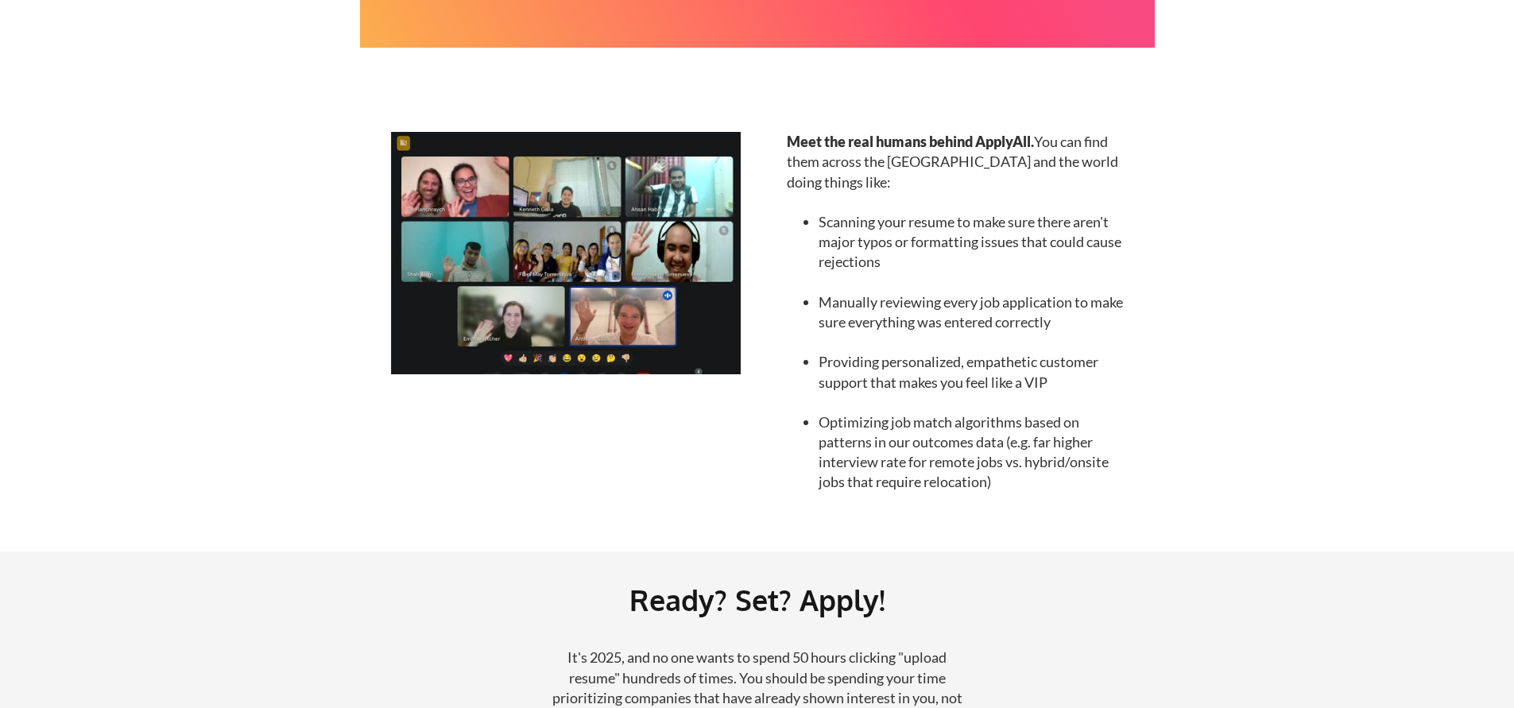
scroll to position [1765, 0]
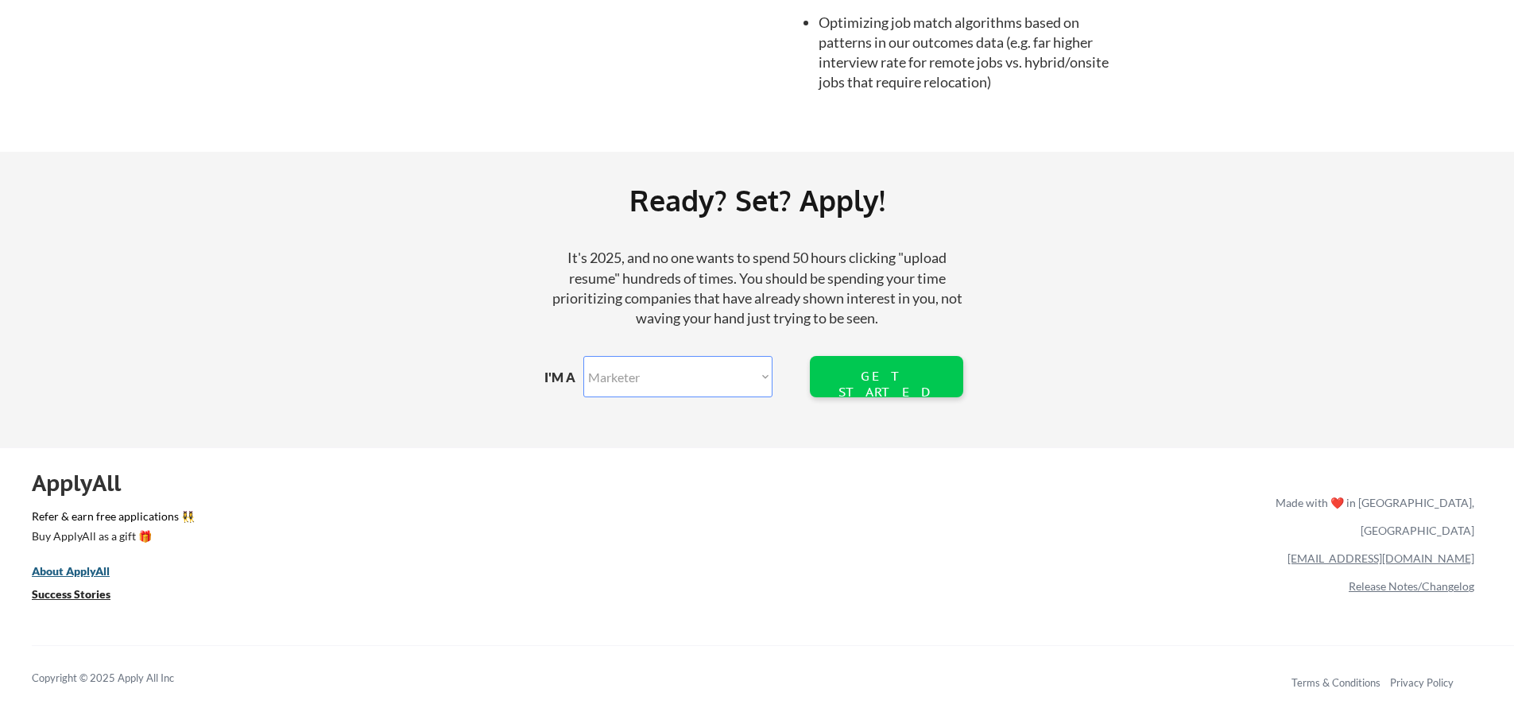
click at [73, 571] on u "About ApplyAll" at bounding box center [71, 571] width 78 height 14
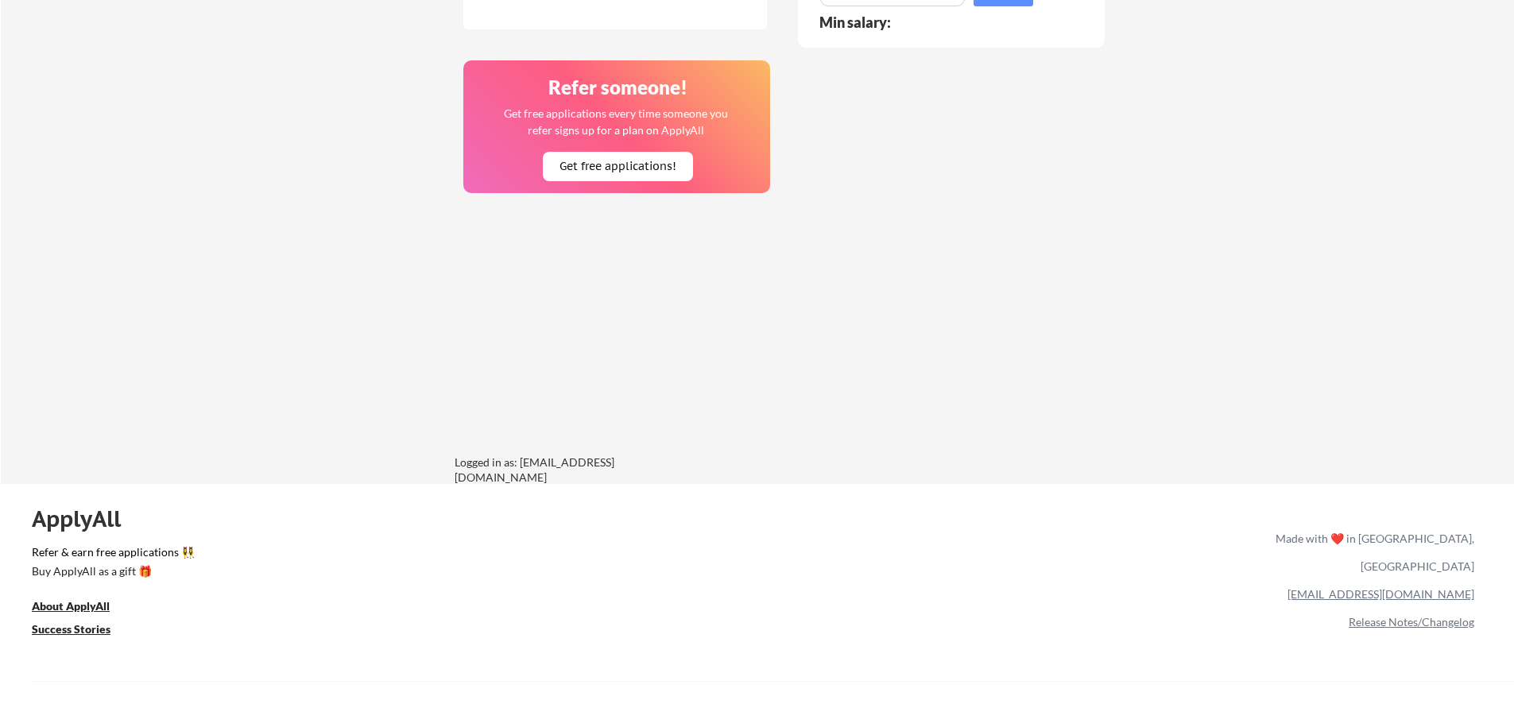
scroll to position [1128, 0]
